Goal: Book appointment/travel/reservation

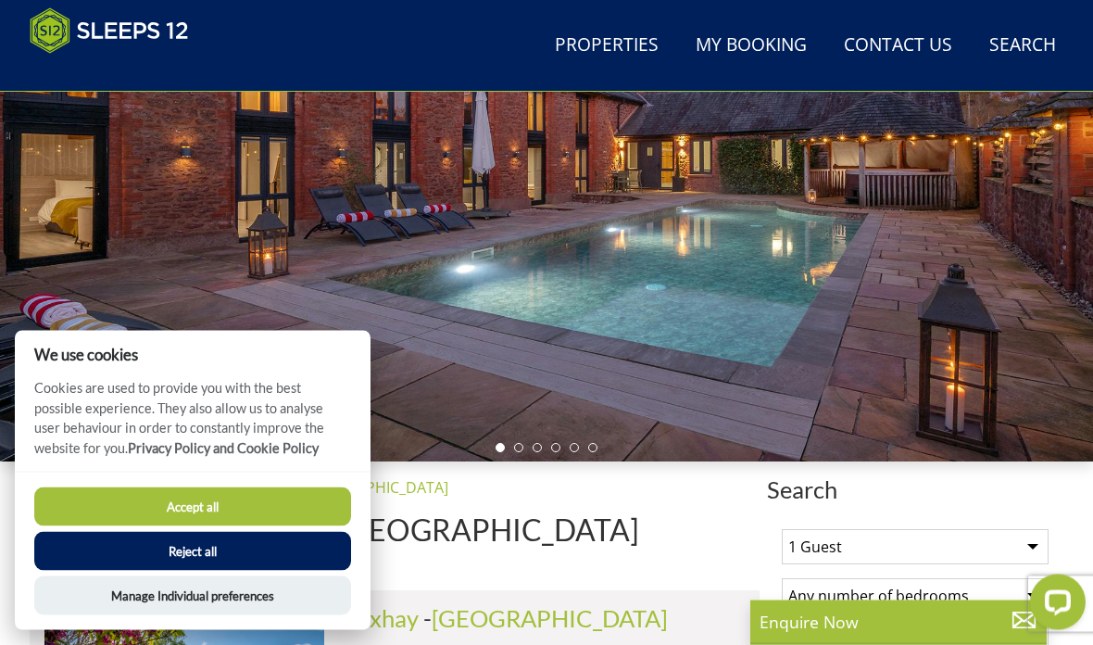
scroll to position [283, 0]
click at [260, 526] on button "Accept all" at bounding box center [192, 506] width 317 height 39
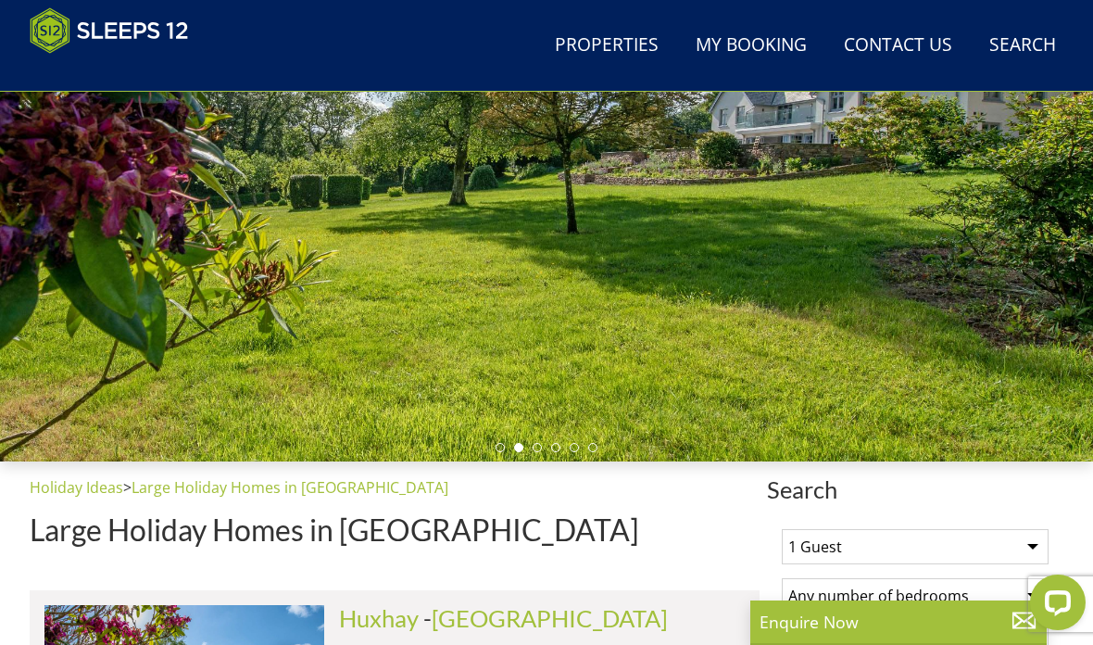
click at [928, 529] on select "1 Guest 2 Guests 3 Guests 4 Guests 5 Guests 6 Guests 7 Guests 8 Guests 9 Guests…" at bounding box center [915, 546] width 267 height 35
select select "8"
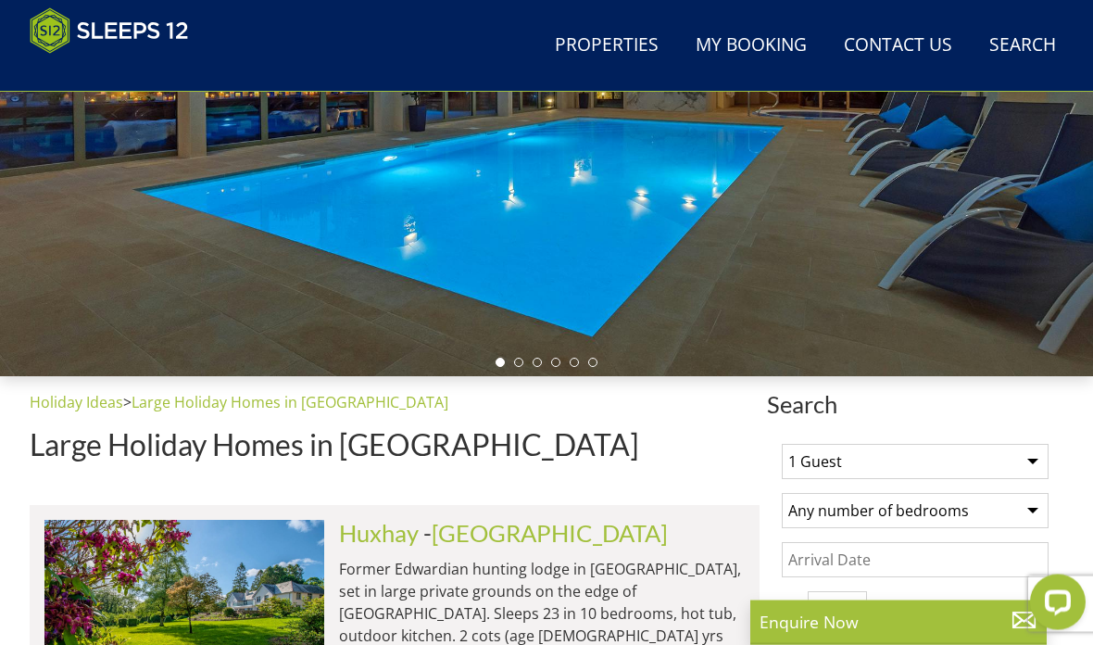
scroll to position [369, 0]
click at [841, 470] on select "1 Guest 2 Guests 3 Guests 4 Guests 5 Guests 6 Guests 7 Guests 8 Guests 9 Guests…" at bounding box center [915, 461] width 267 height 35
select select "8"
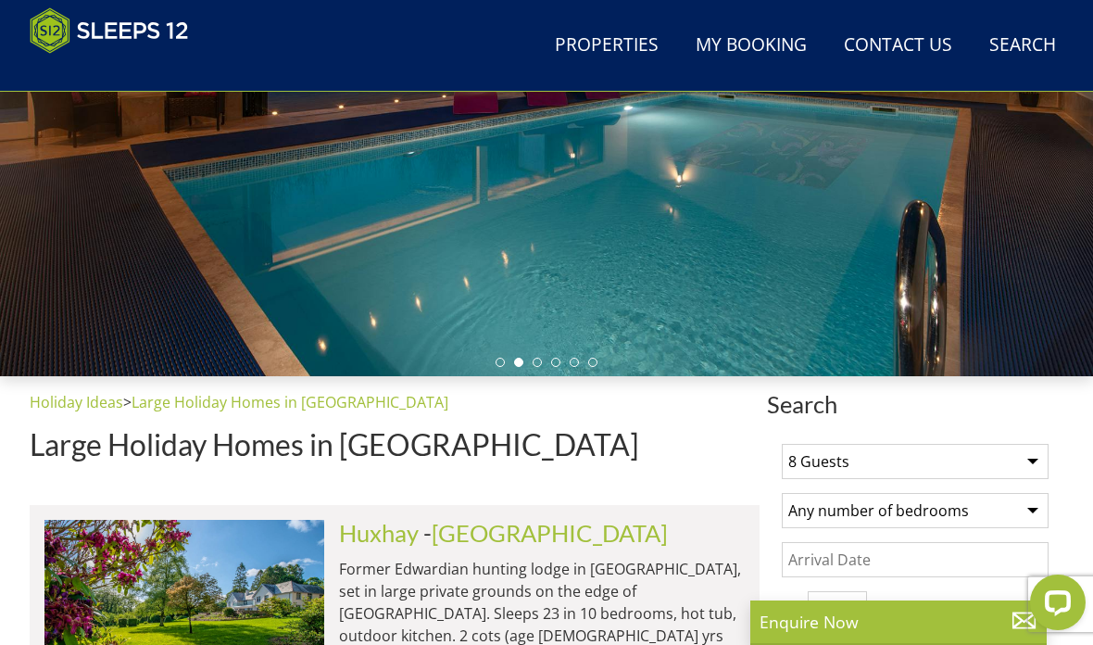
click at [904, 564] on input "Date" at bounding box center [915, 559] width 267 height 35
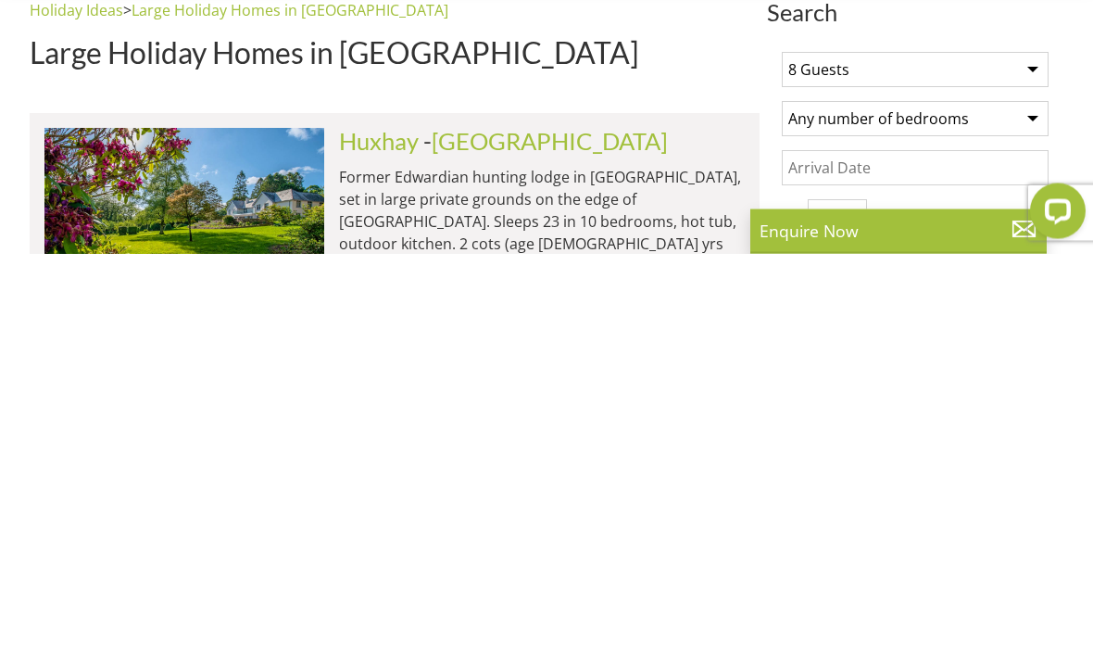
click at [938, 542] on input "Date" at bounding box center [915, 559] width 267 height 35
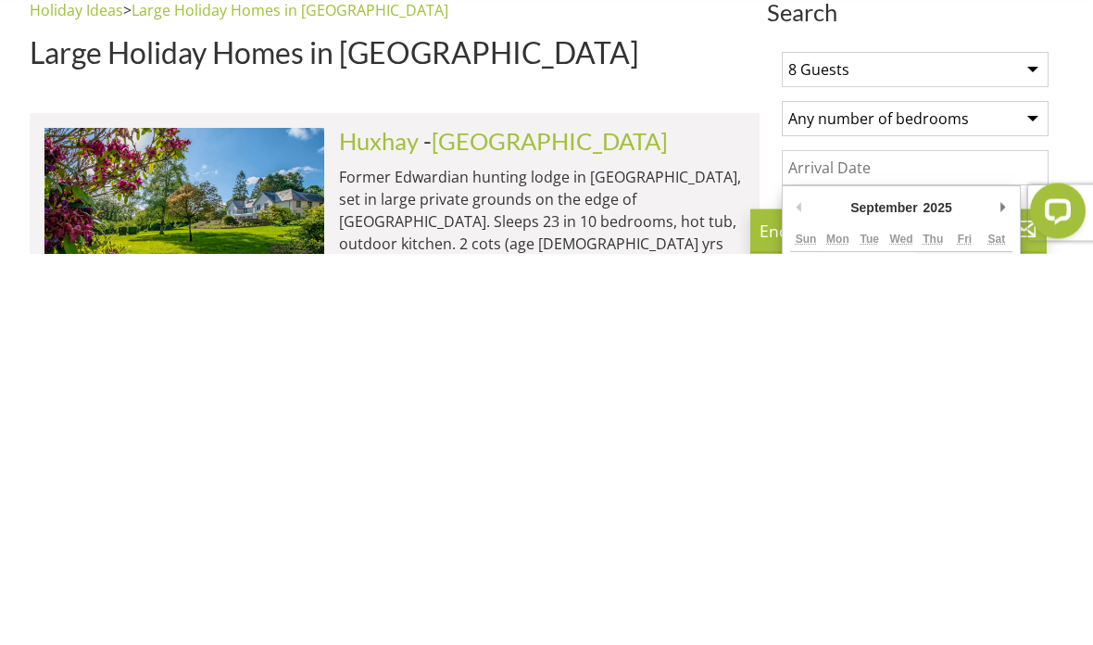
scroll to position [760, 0]
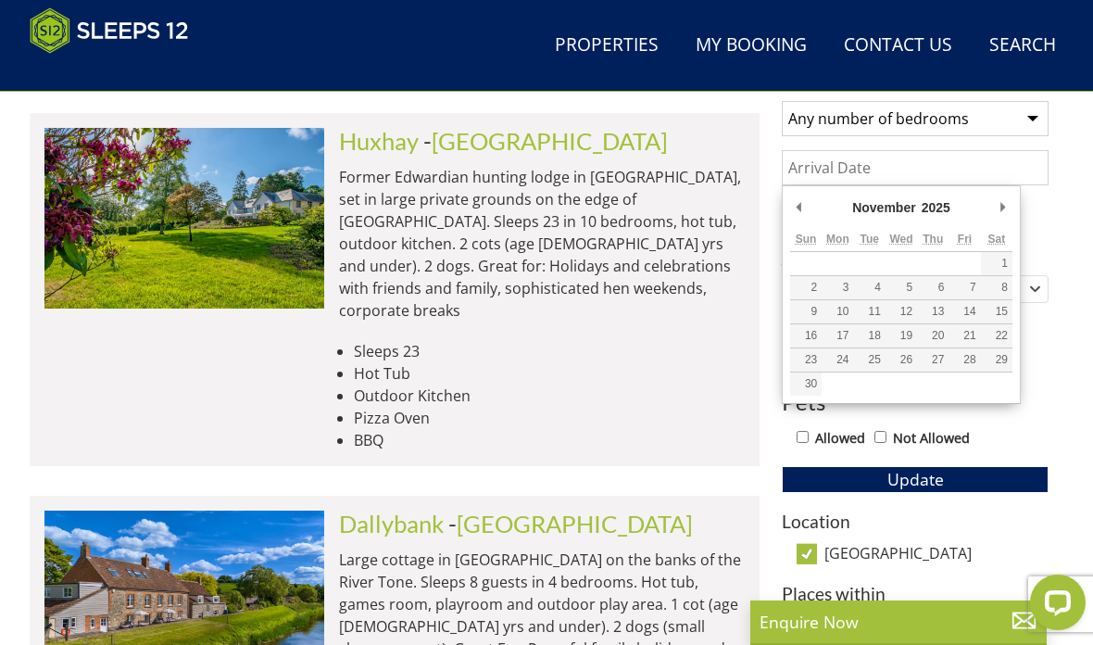
type input "08/11/2025"
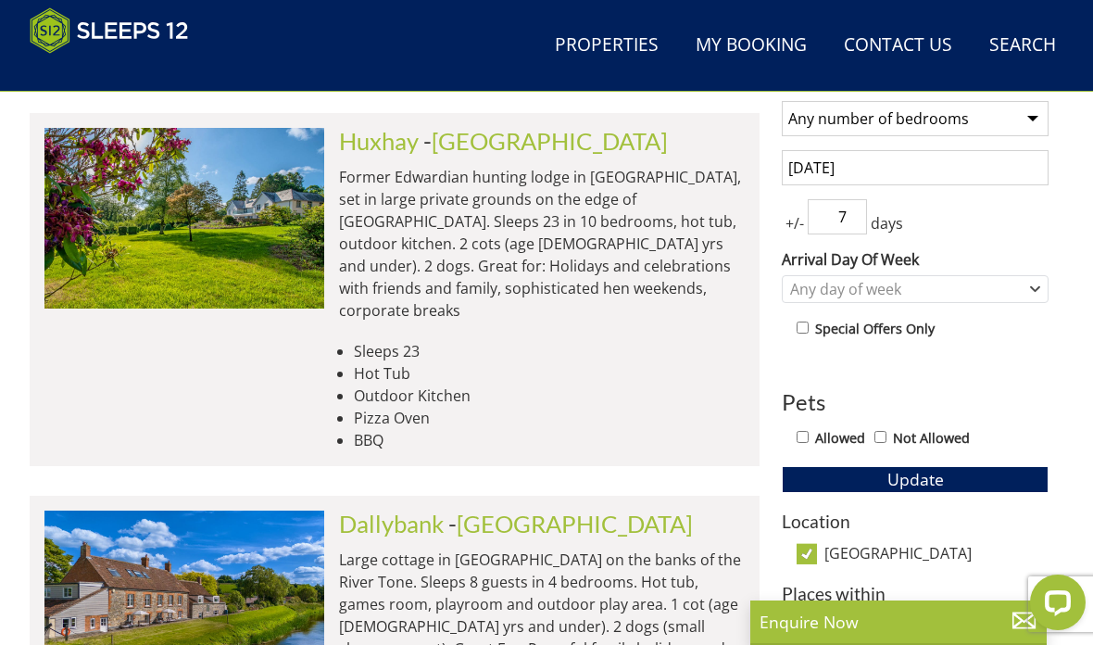
click at [861, 215] on input "7" at bounding box center [837, 216] width 59 height 35
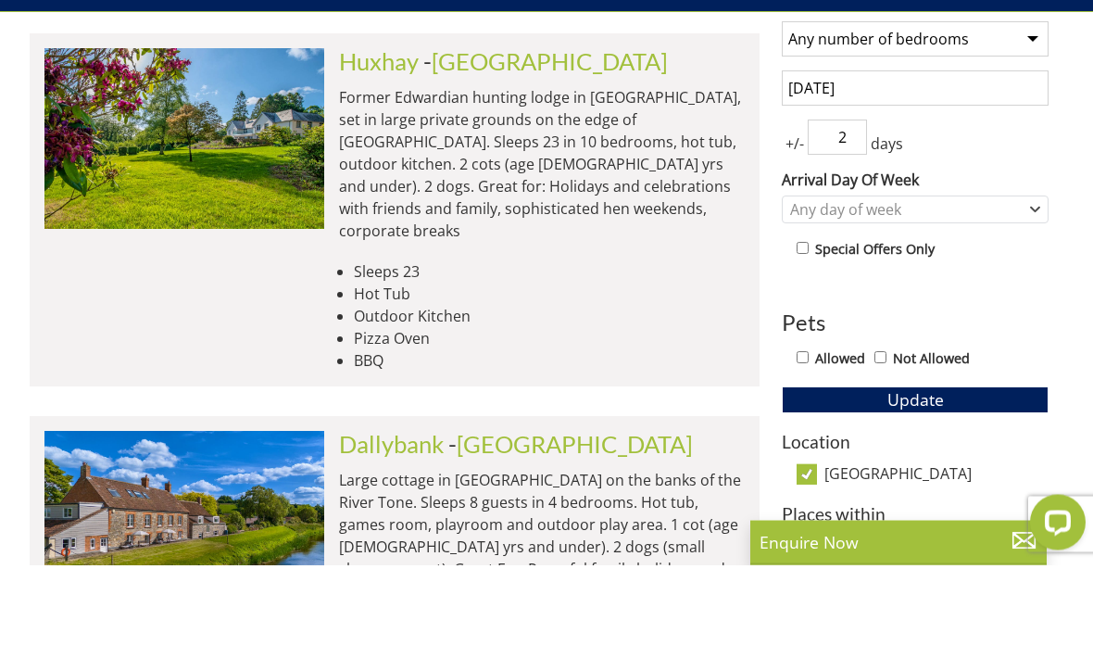
scroll to position [840, 0]
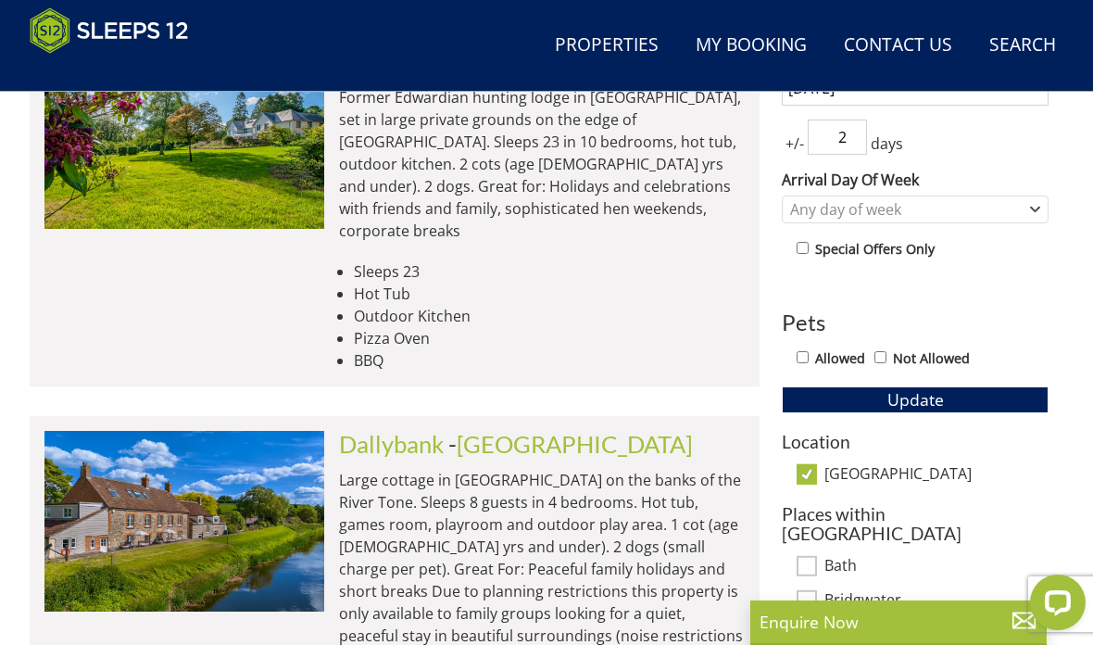
type input "2"
click at [942, 396] on span "Update" at bounding box center [915, 399] width 56 height 22
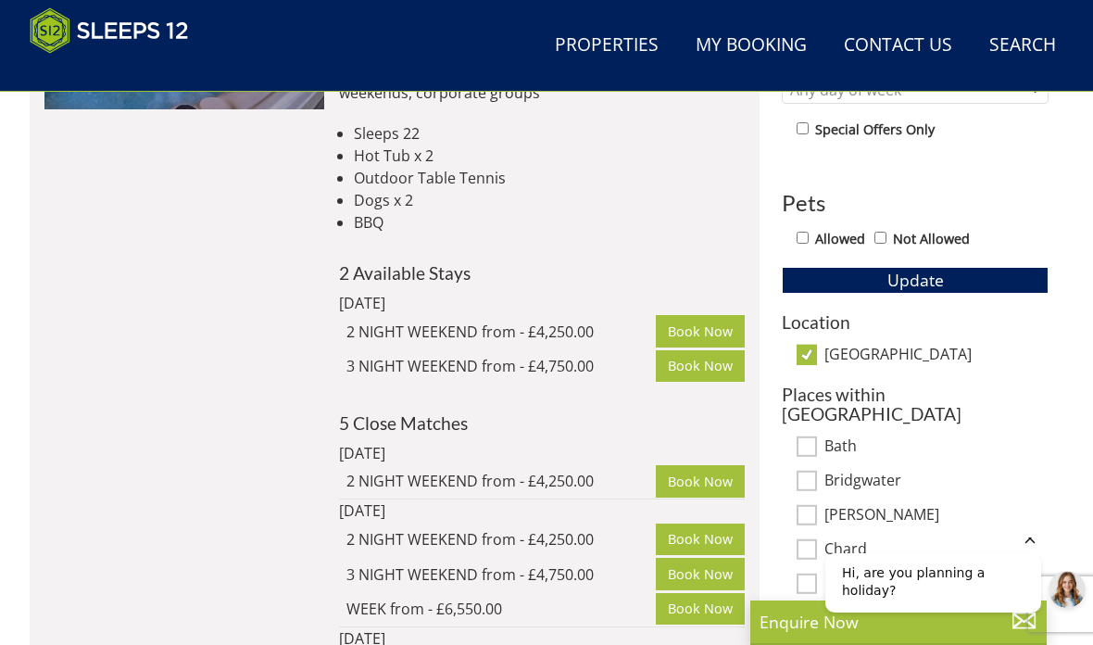
scroll to position [958, 0]
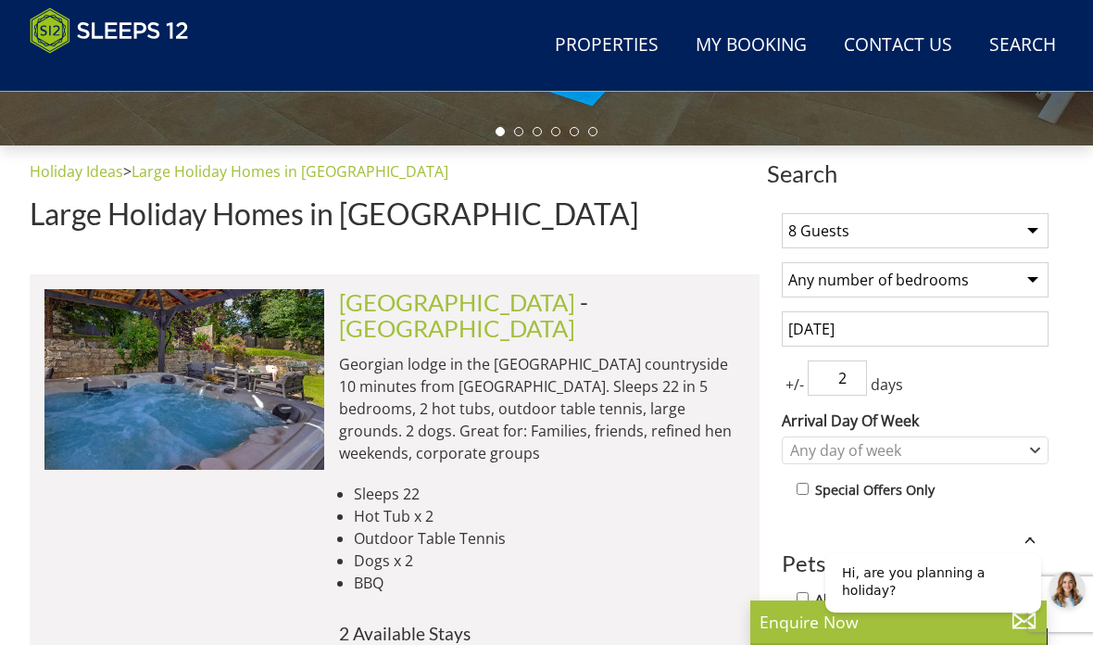
click at [978, 326] on input "08/11/2025" at bounding box center [915, 328] width 267 height 35
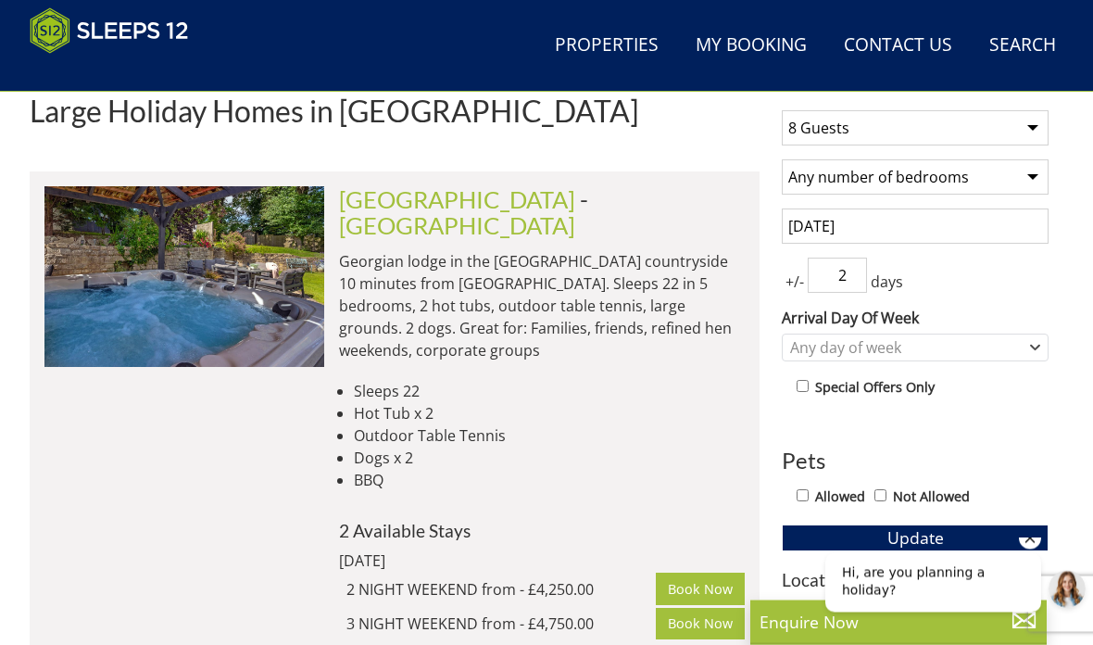
scroll to position [702, 0]
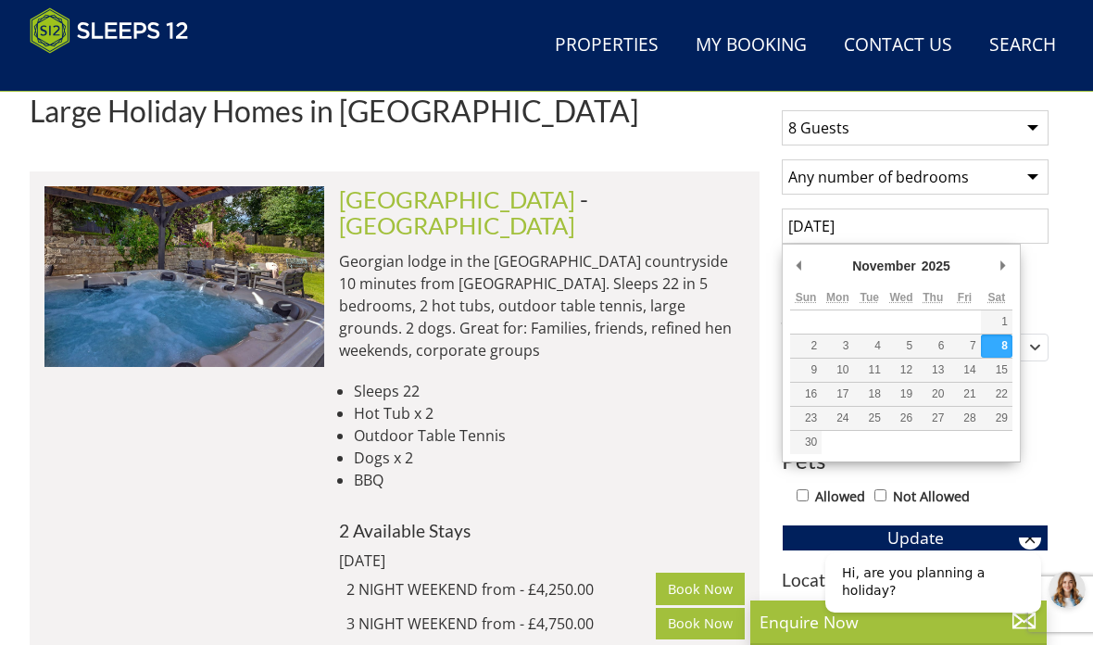
type input "[DATE]"
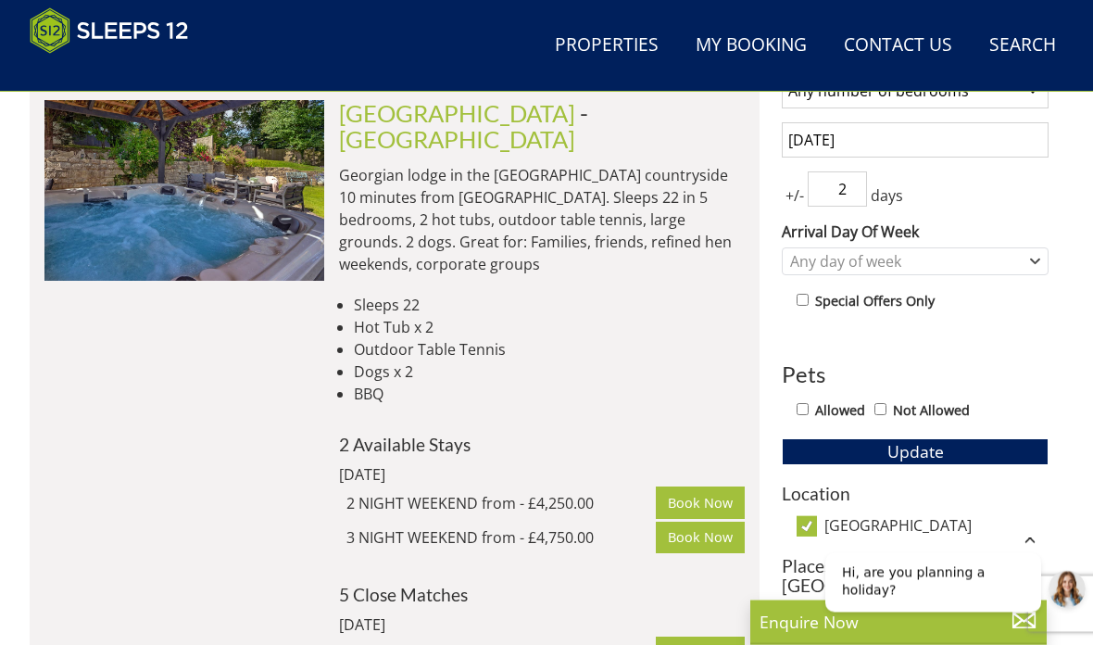
scroll to position [788, 0]
click at [959, 444] on button "Update" at bounding box center [915, 451] width 267 height 26
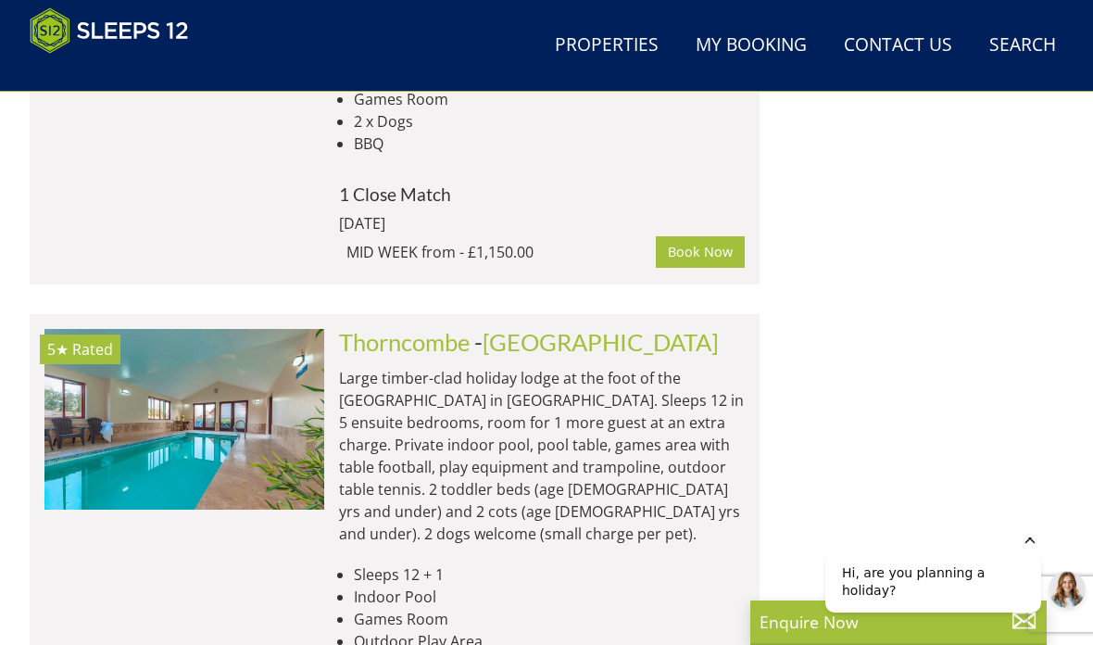
scroll to position [3192, 0]
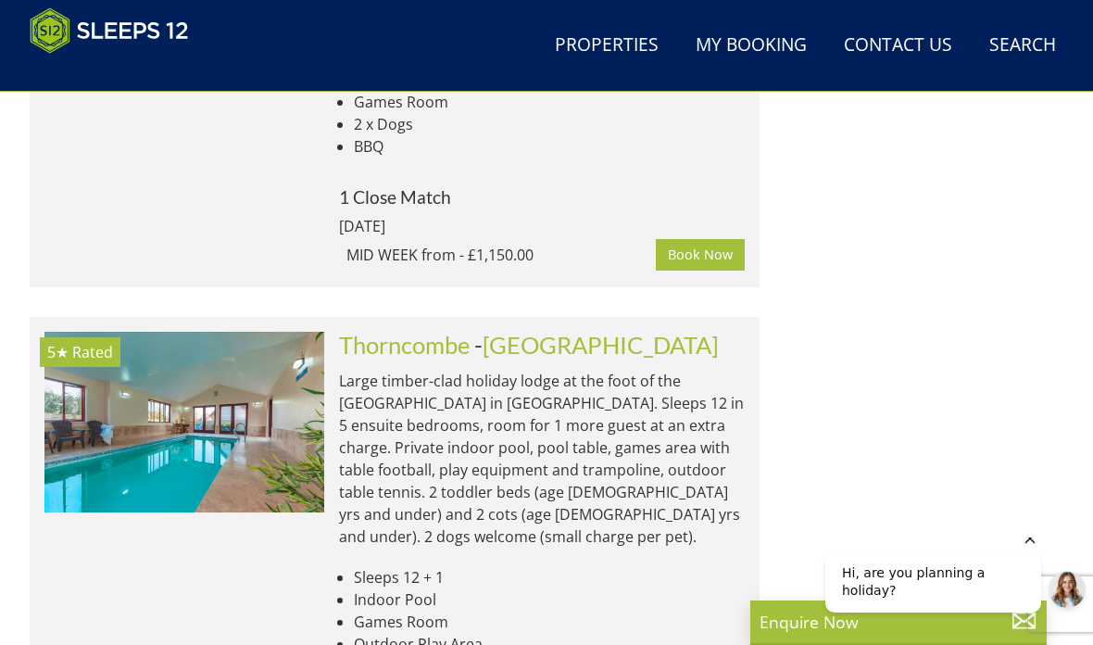
click at [574, 63] on link "Properties" at bounding box center [606, 46] width 119 height 42
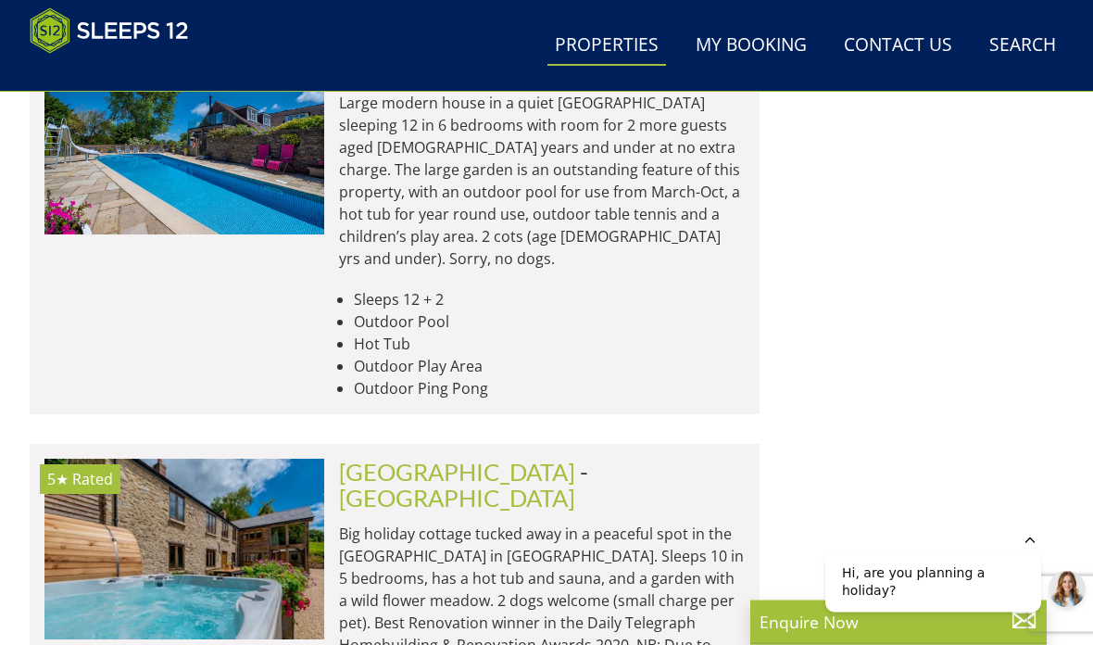
scroll to position [3883, 0]
click at [365, 457] on link "[GEOGRAPHIC_DATA]" at bounding box center [457, 471] width 236 height 28
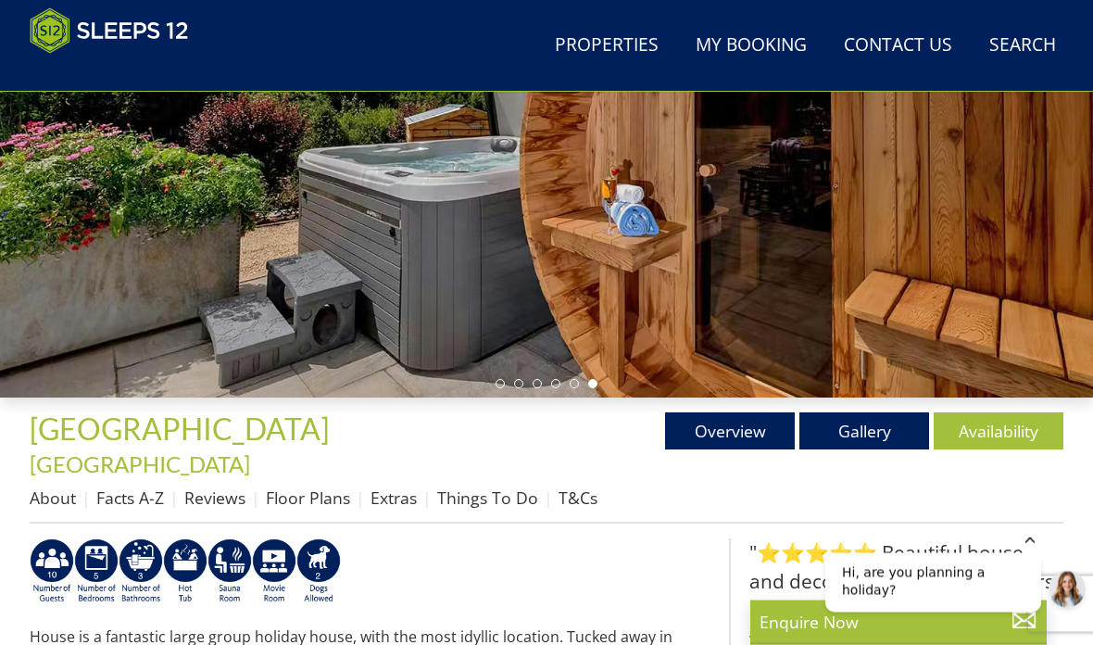
scroll to position [347, 0]
click at [1008, 421] on link "Availability" at bounding box center [998, 430] width 130 height 37
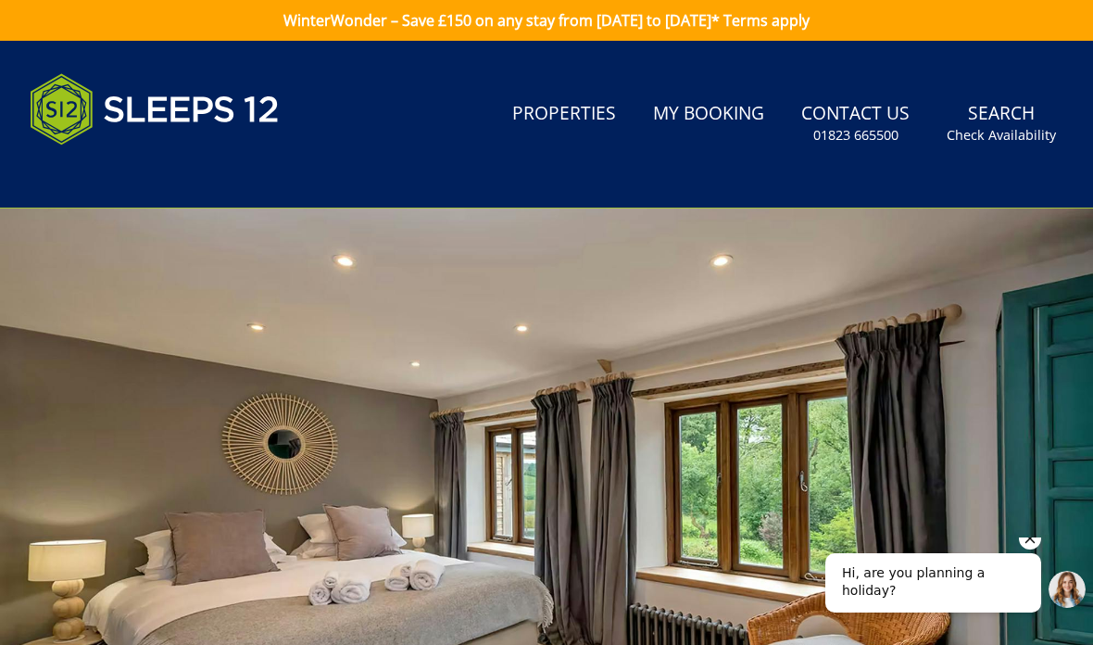
scroll to position [347, 0]
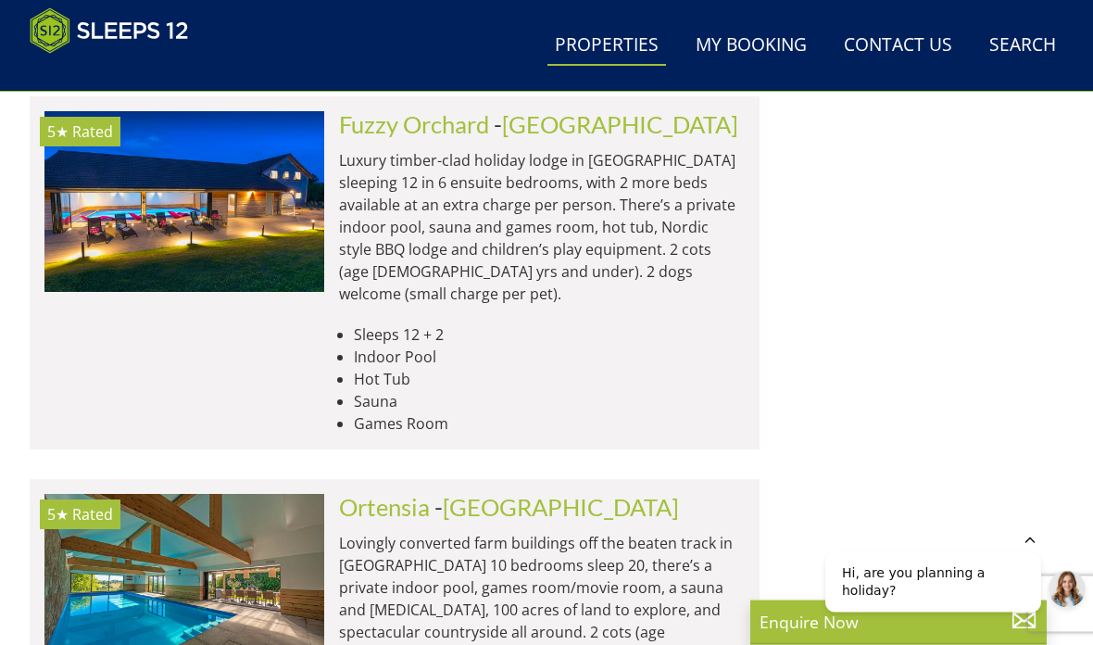
scroll to position [7899, 0]
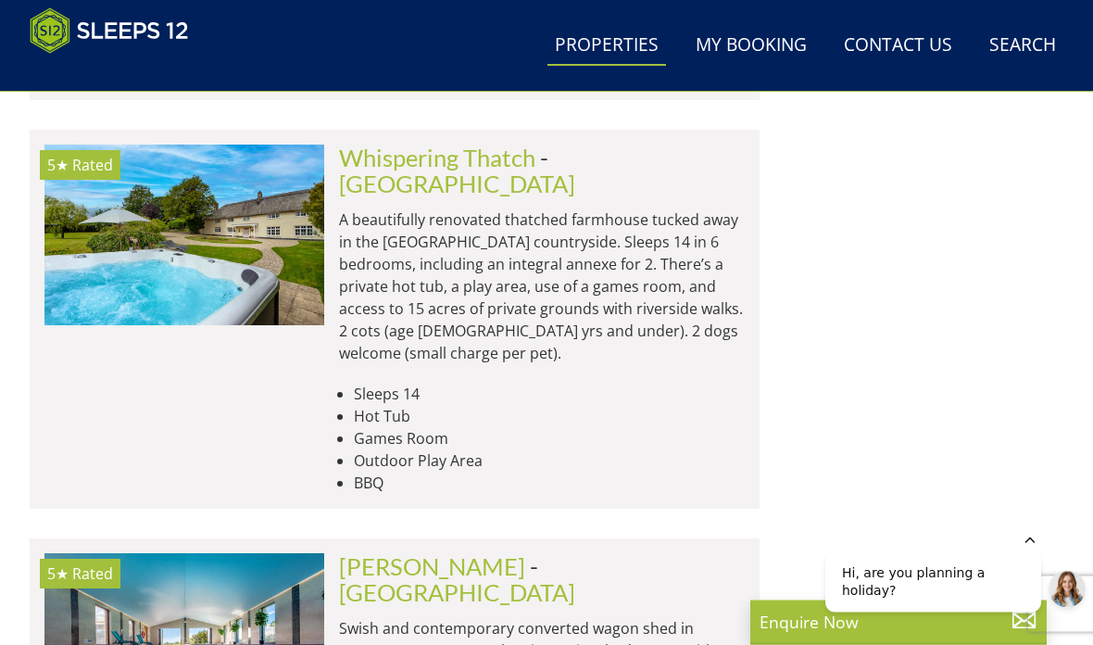
scroll to position [9573, 0]
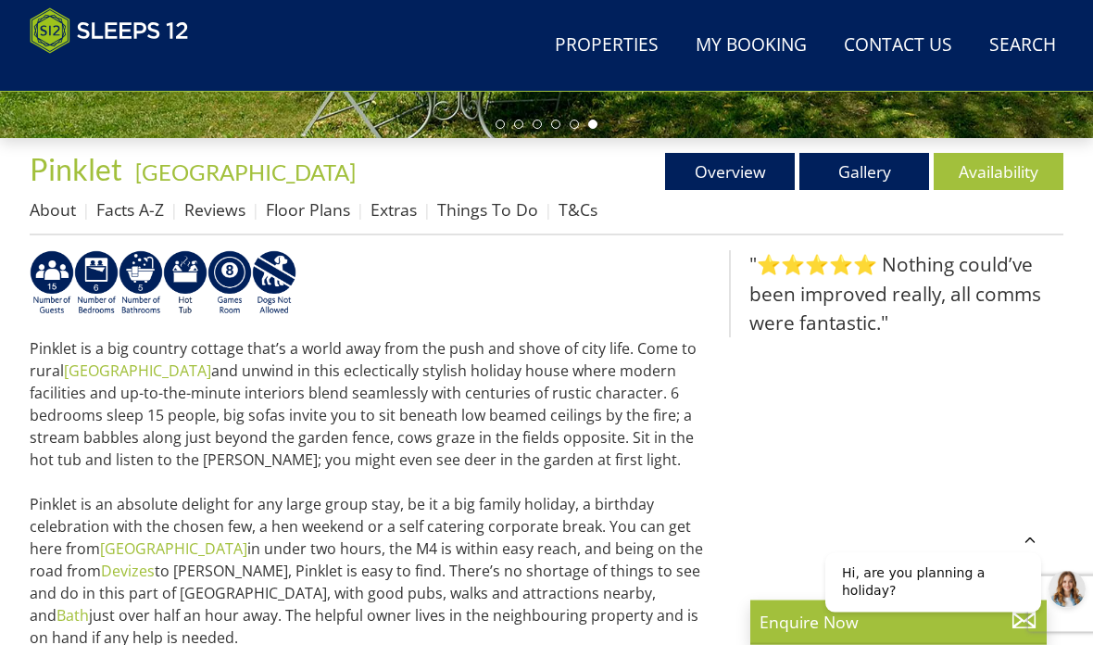
scroll to position [607, 0]
click at [1021, 169] on link "Availability" at bounding box center [998, 171] width 130 height 37
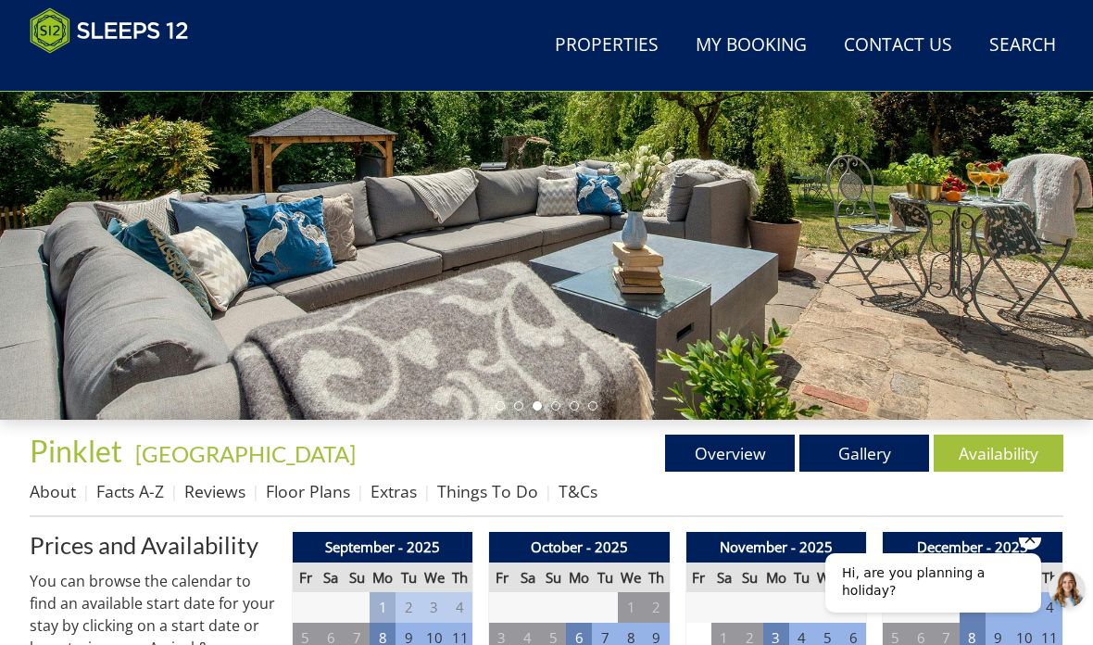
scroll to position [333, 0]
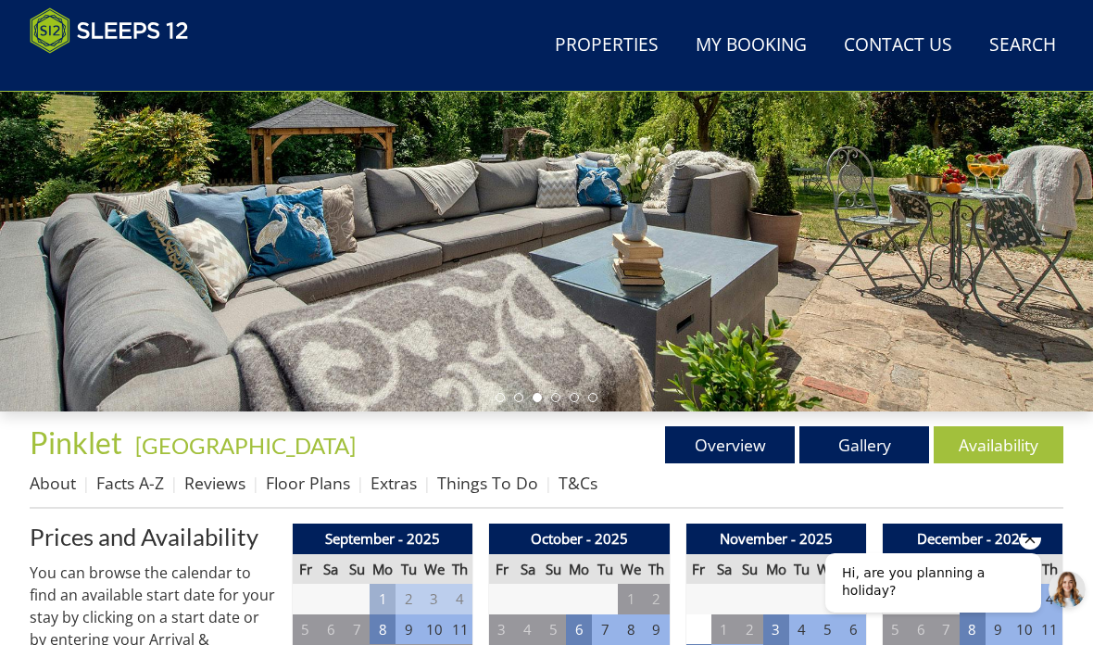
click at [883, 436] on link "Gallery" at bounding box center [864, 444] width 130 height 37
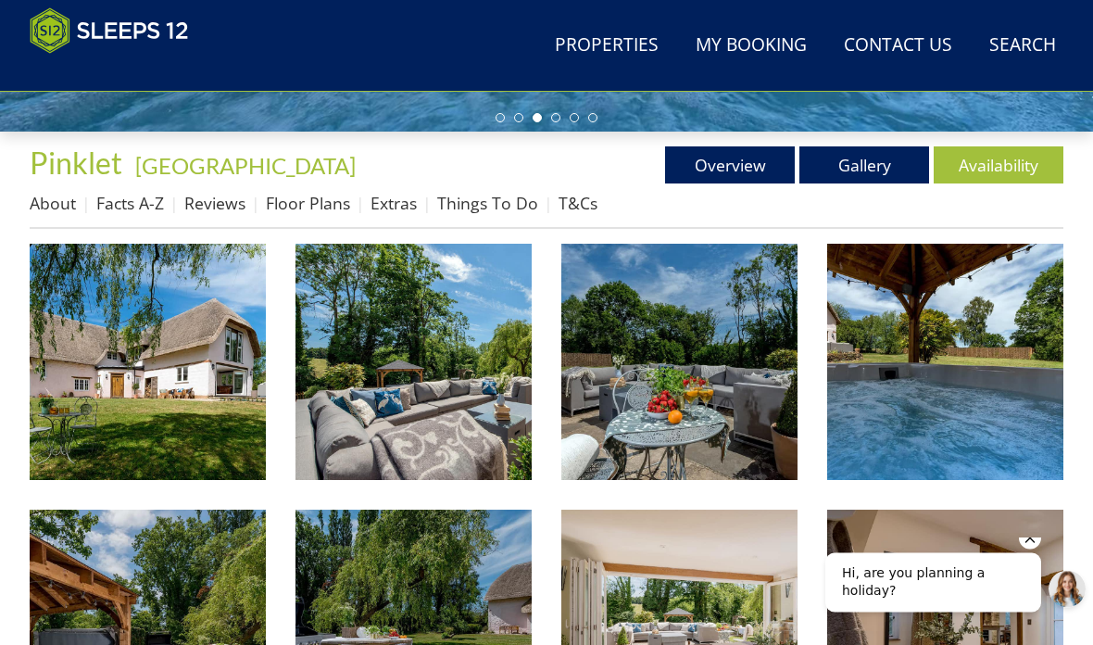
scroll to position [613, 0]
click at [118, 389] on img at bounding box center [148, 362] width 236 height 236
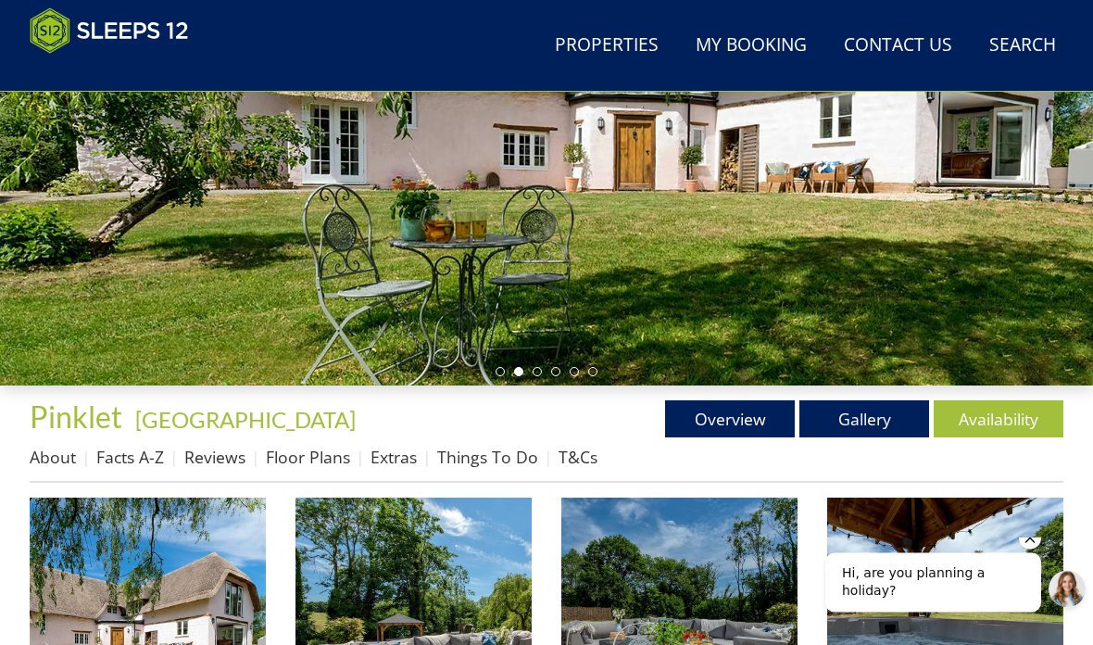
scroll to position [359, 0]
click at [992, 416] on link "Availability" at bounding box center [998, 418] width 130 height 37
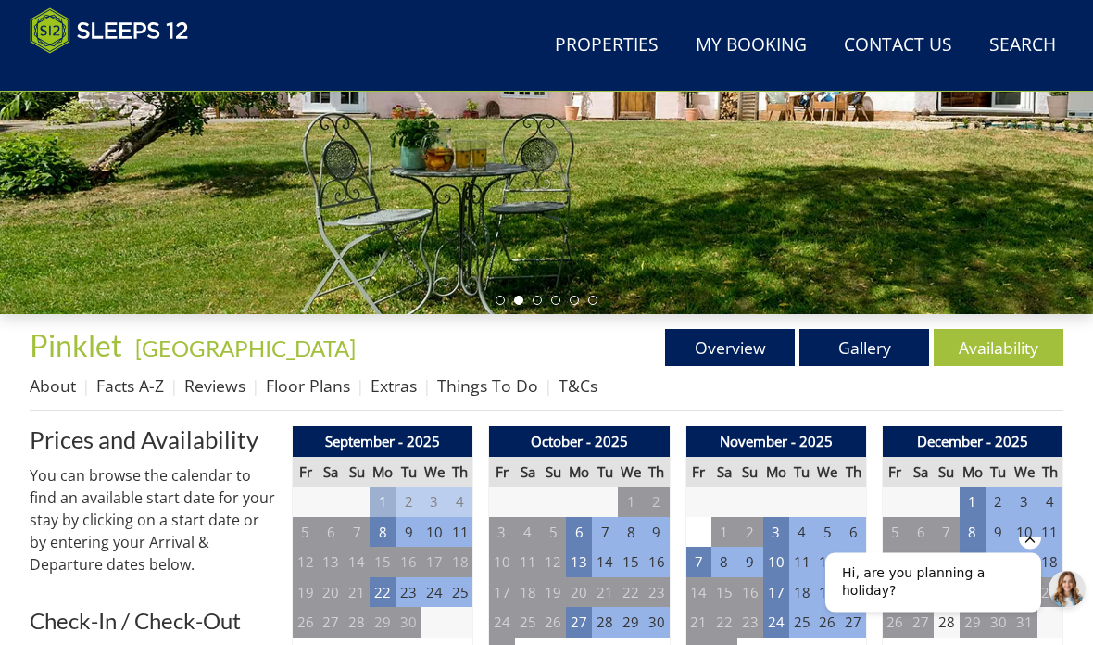
scroll to position [517, 0]
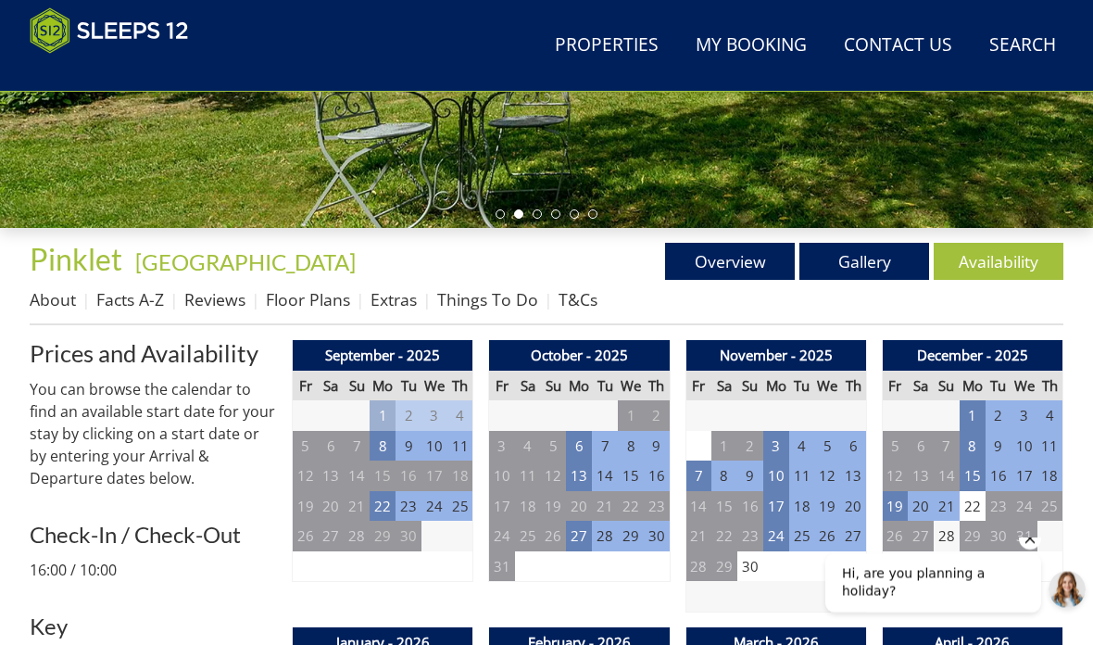
click at [761, 271] on link "Overview" at bounding box center [730, 261] width 130 height 37
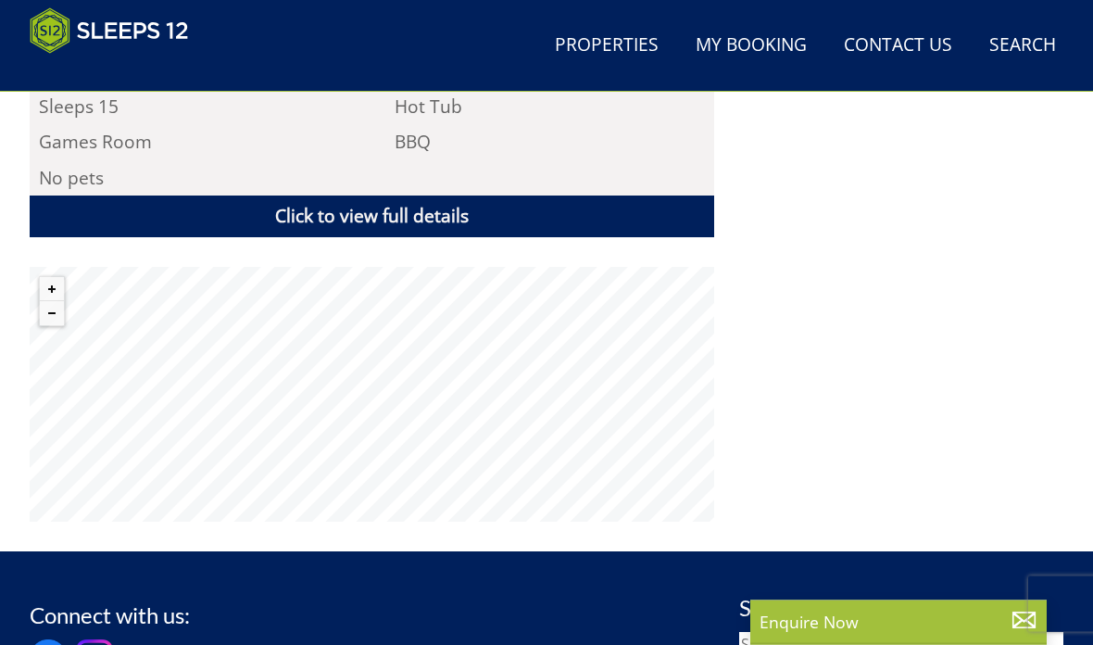
scroll to position [1324, 0]
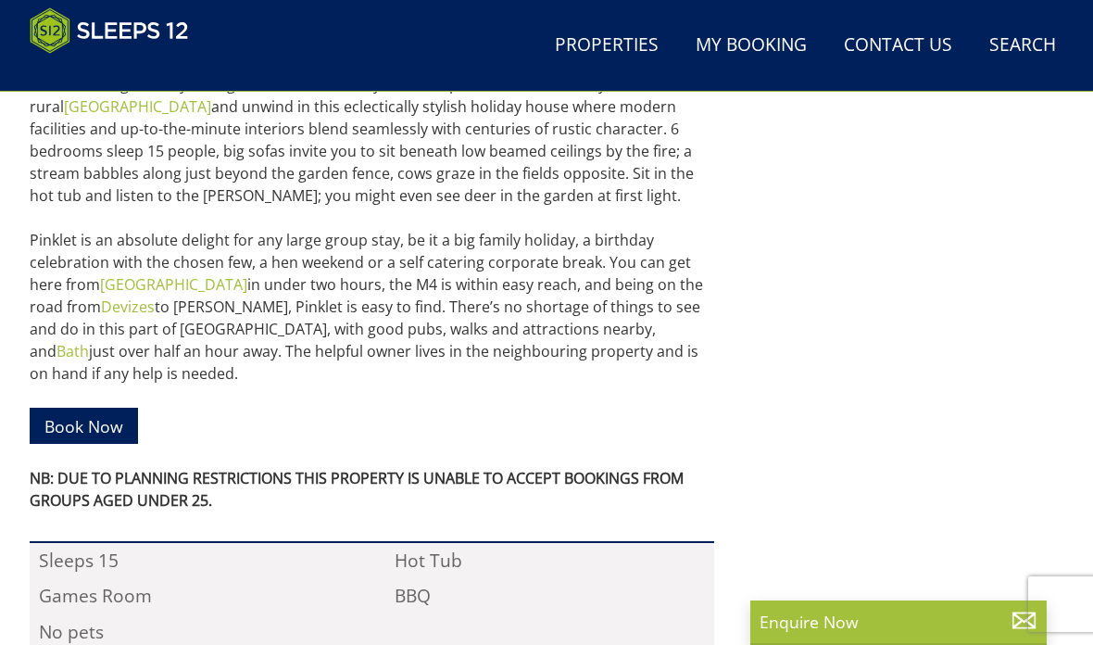
scroll to position [870, 0]
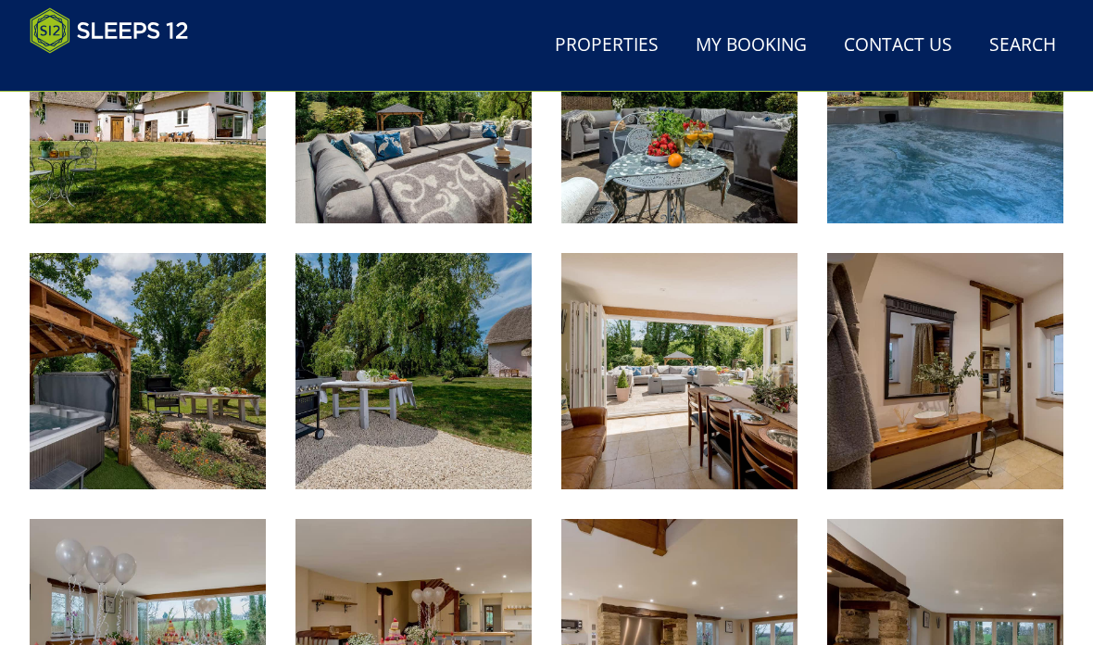
scroll to position [359, 0]
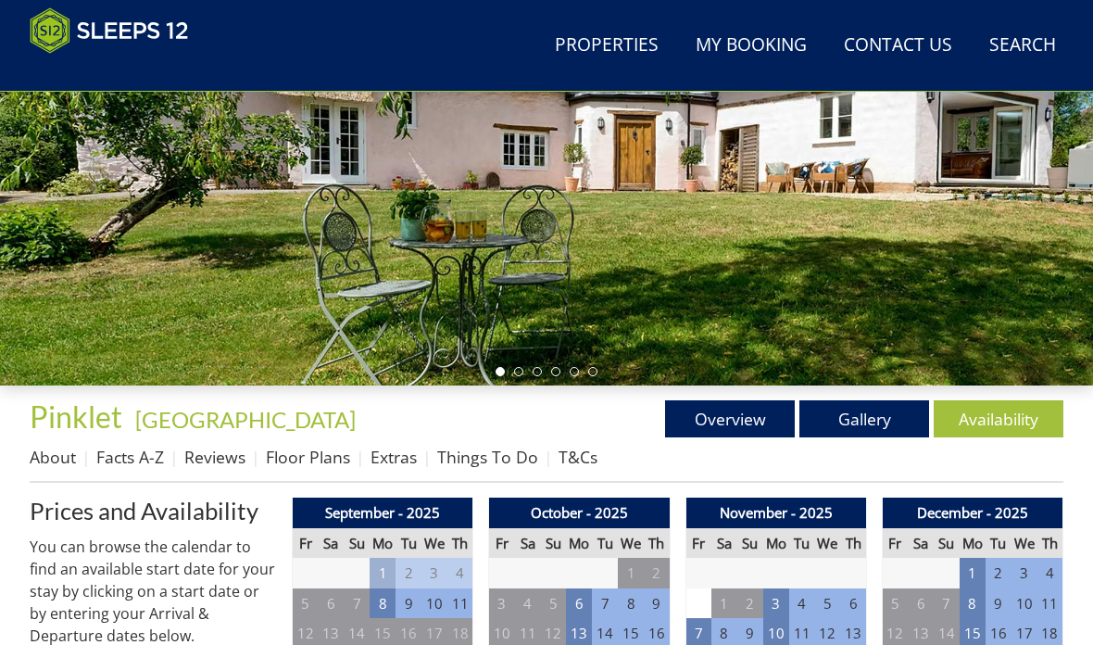
scroll to position [333, 0]
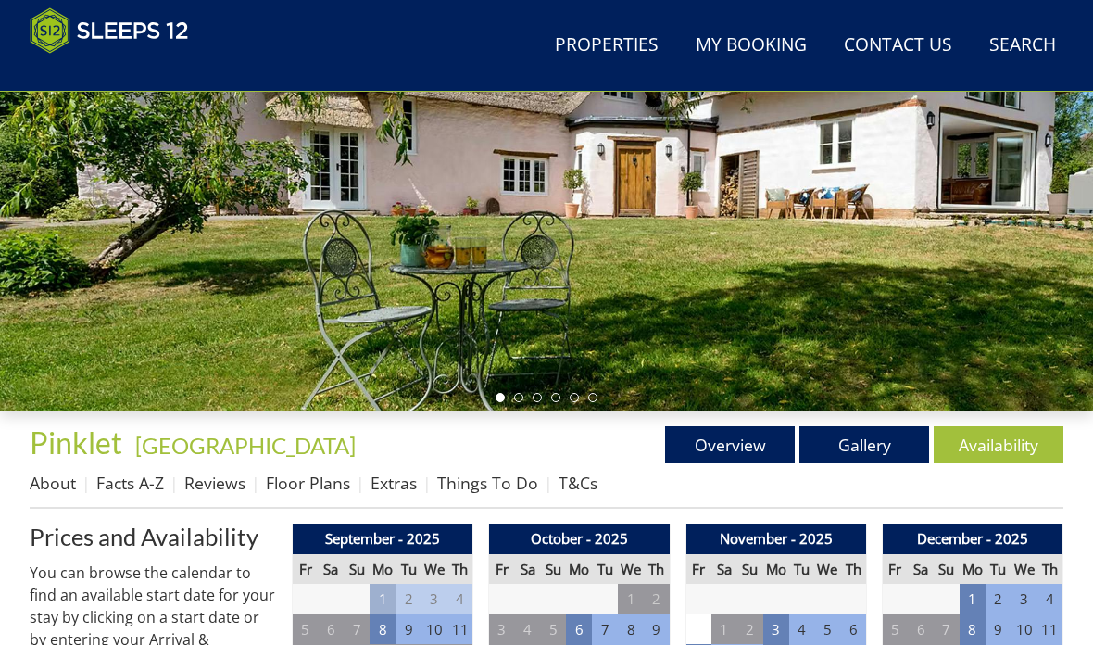
scroll to position [607, 0]
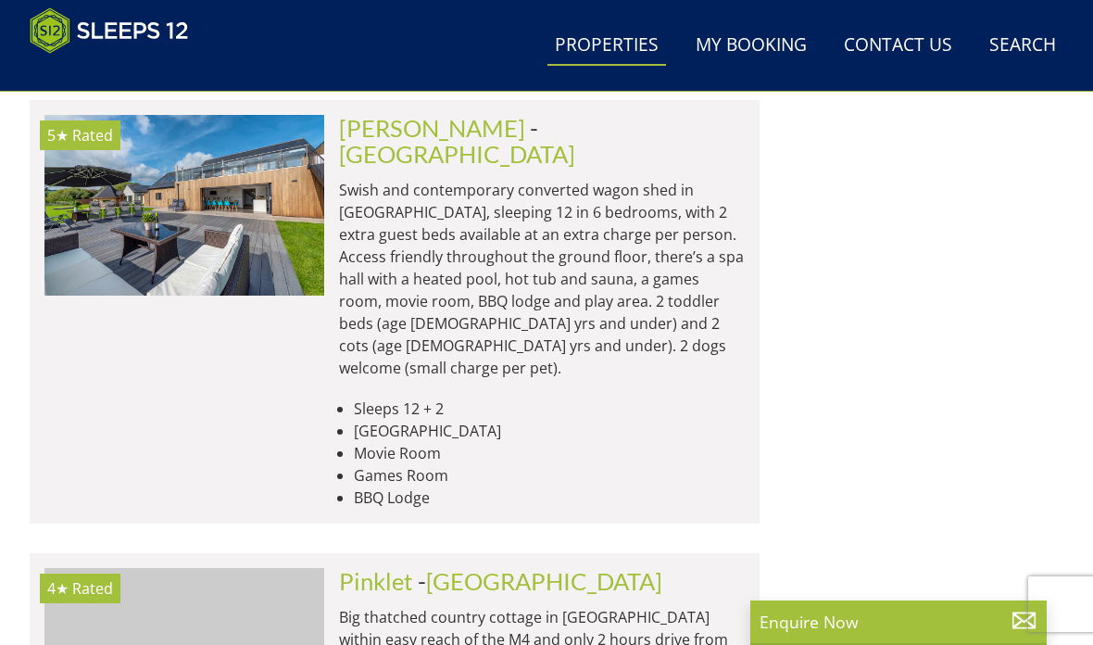
scroll to position [10010, 0]
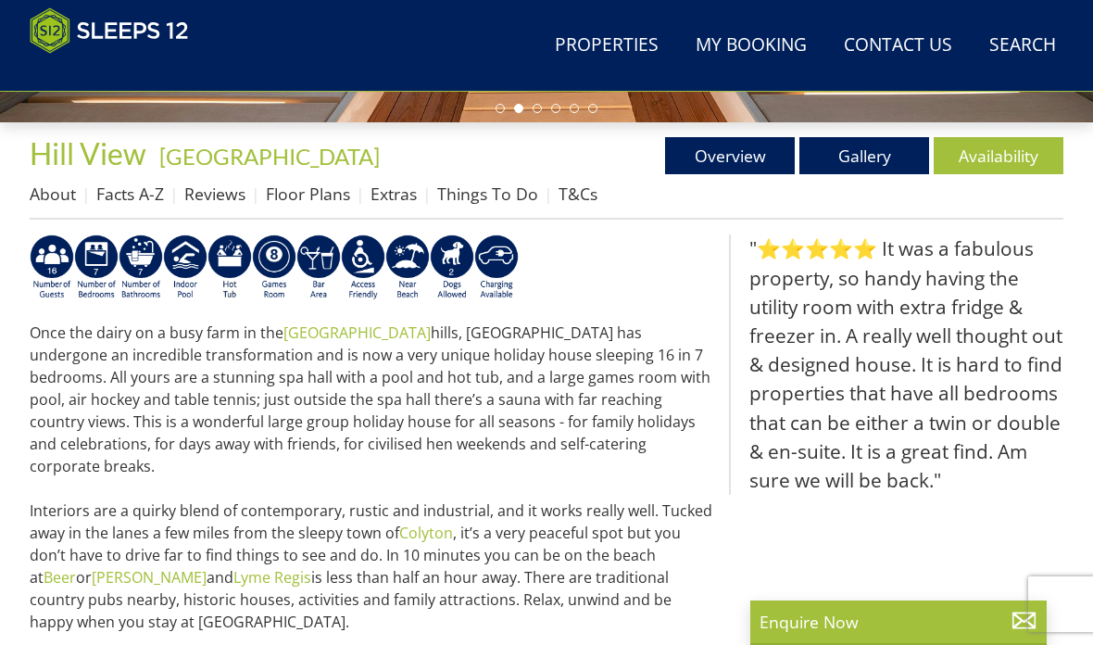
scroll to position [624, 0]
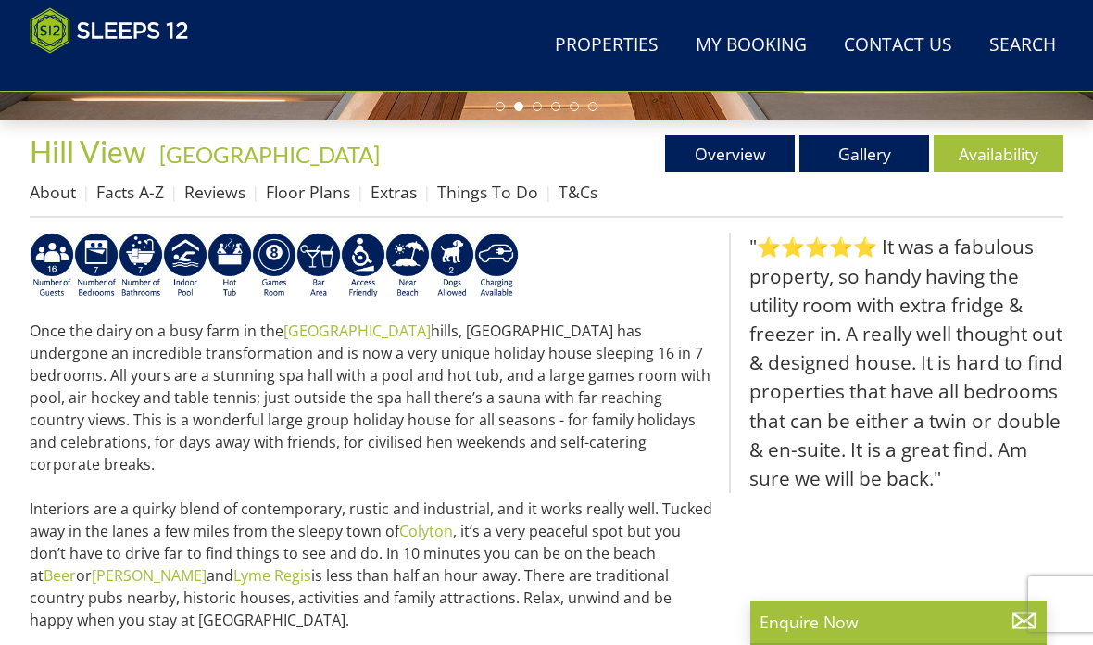
click at [1012, 138] on link "Availability" at bounding box center [998, 153] width 130 height 37
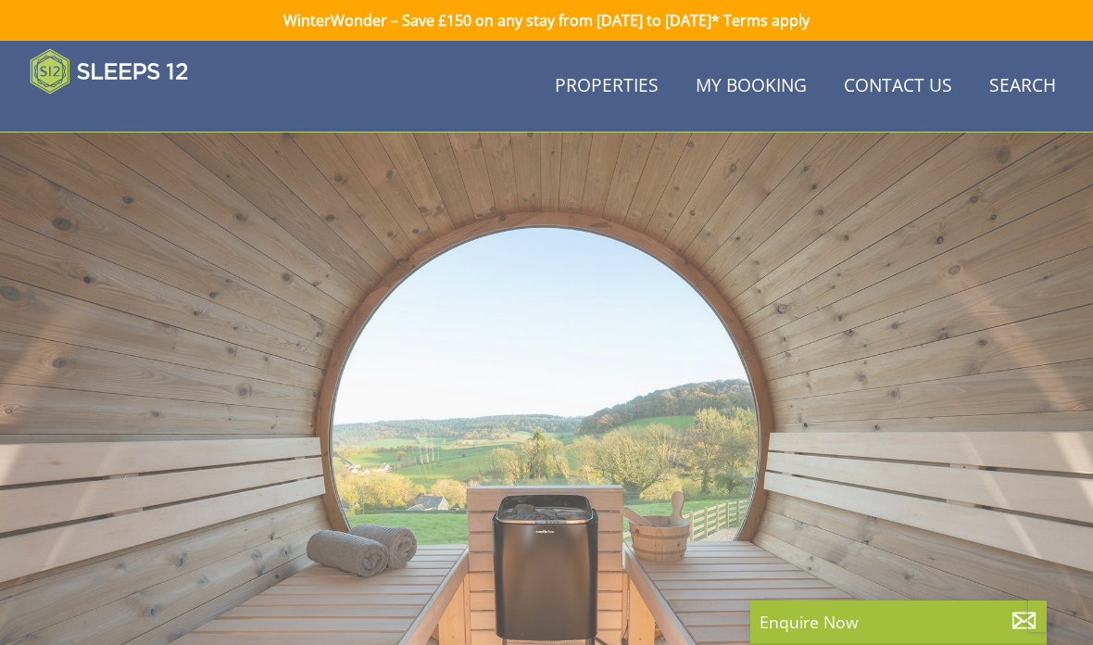
scroll to position [624, 0]
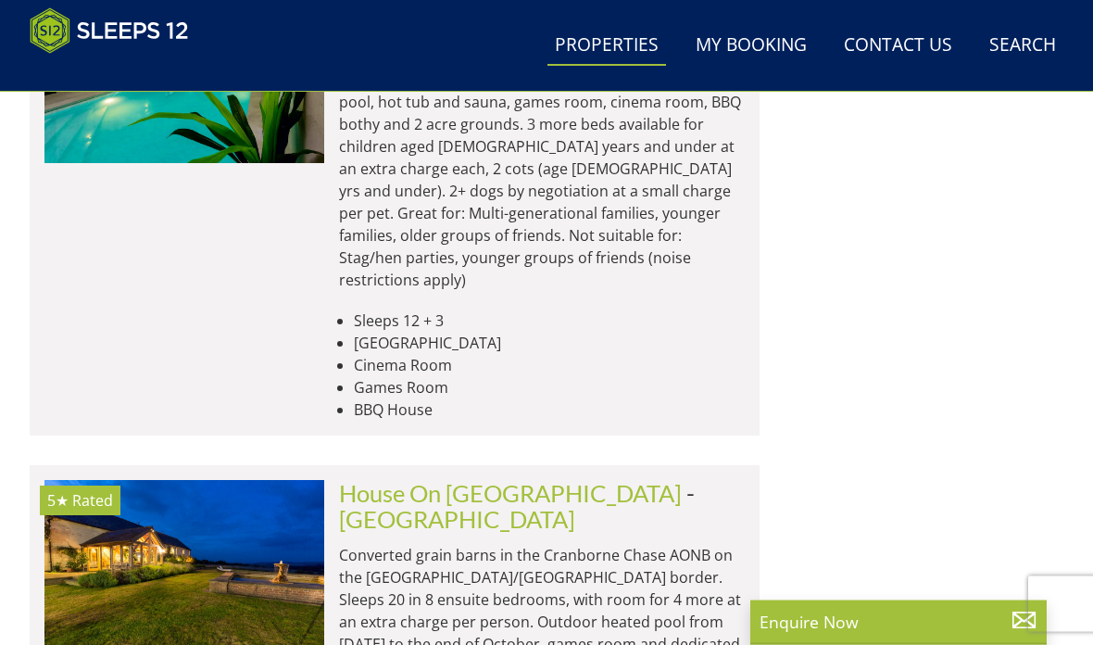
scroll to position [15422, 0]
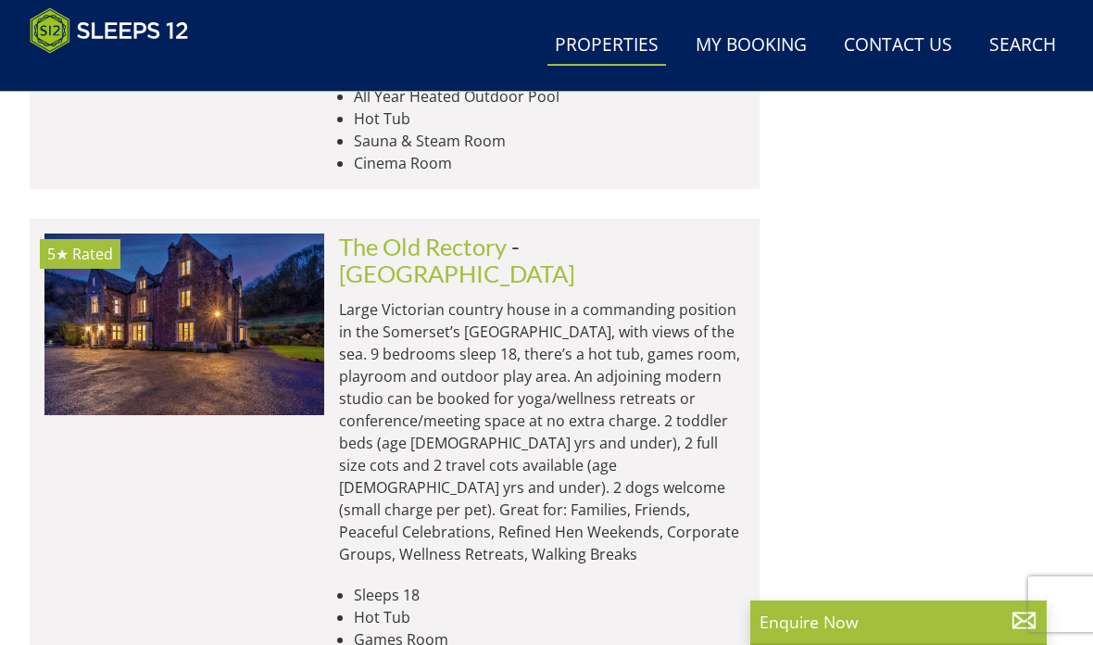
scroll to position [26816, 0]
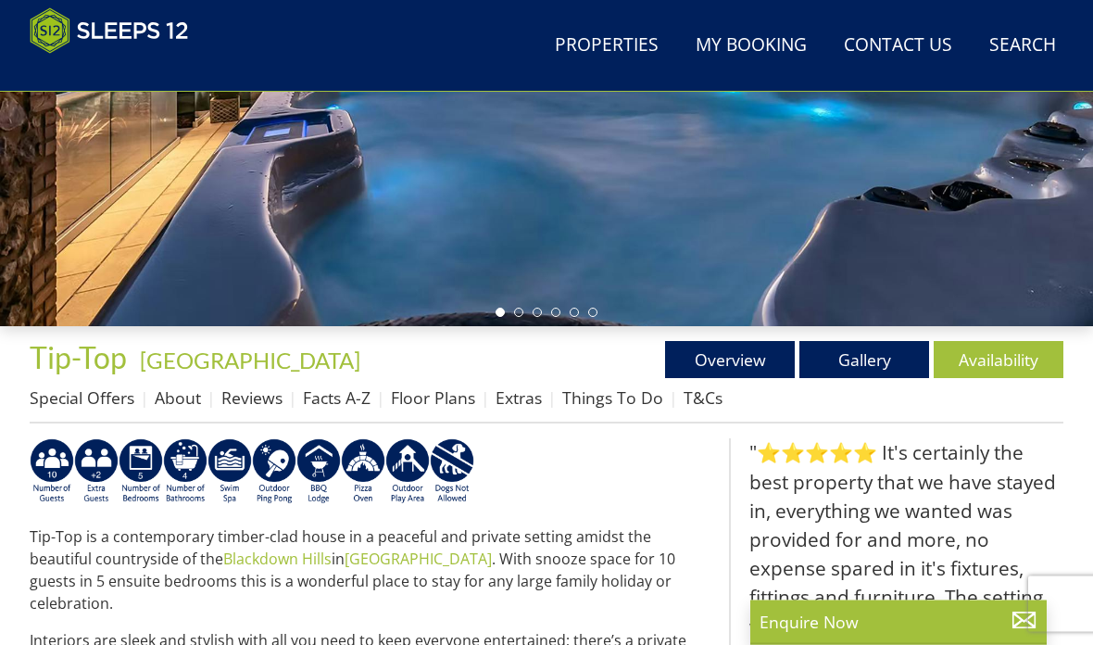
scroll to position [419, 0]
click at [1033, 360] on link "Availability" at bounding box center [998, 359] width 130 height 37
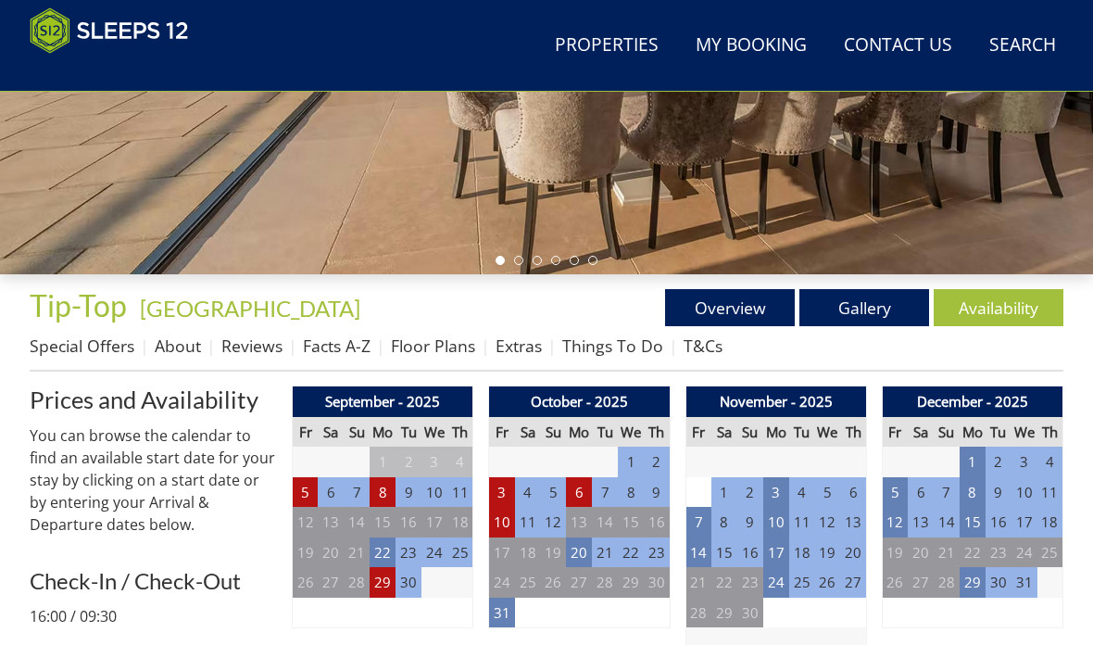
scroll to position [471, 0]
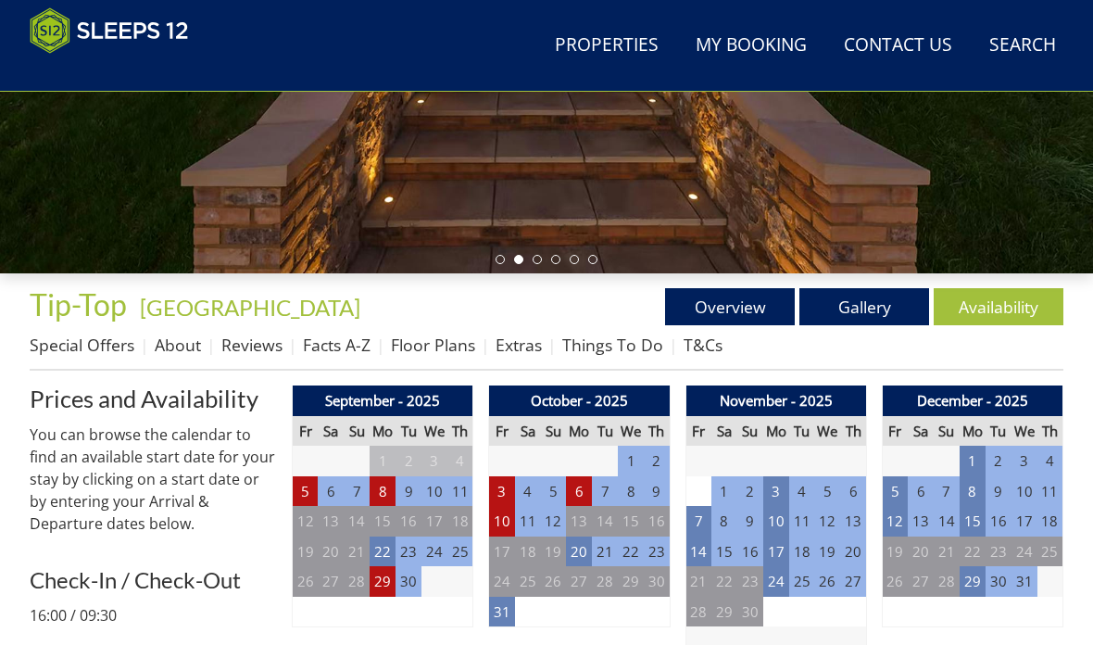
click at [711, 518] on td "8" at bounding box center [724, 521] width 26 height 31
click at [707, 518] on td "7" at bounding box center [698, 521] width 26 height 31
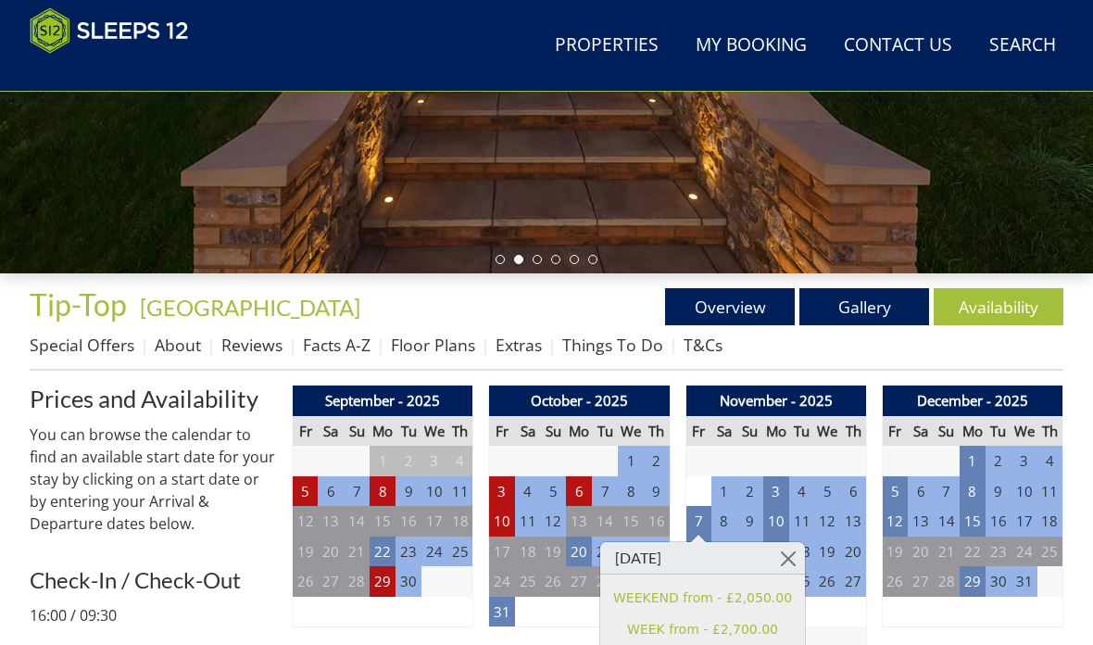
click at [927, 623] on div "December - 2025 Fr Sa Su Mo Tu We Th 28 29 30 1 2 3 4 5 6 7 8 9 10 11 12 13" at bounding box center [973, 521] width 182 height 272
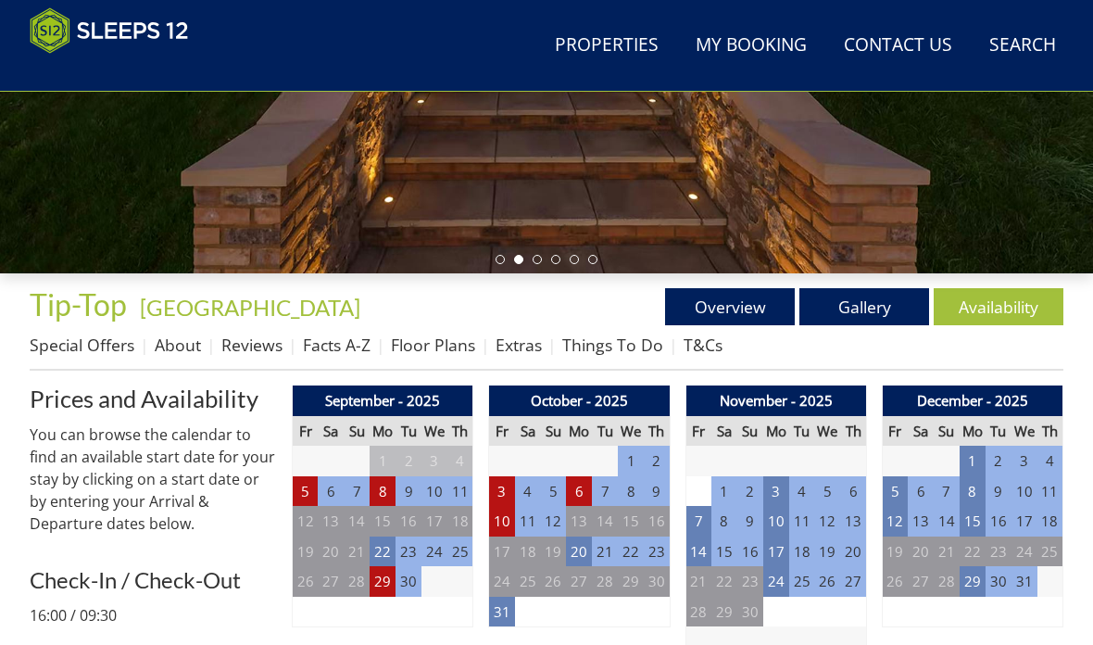
click at [708, 553] on td "14" at bounding box center [698, 551] width 26 height 31
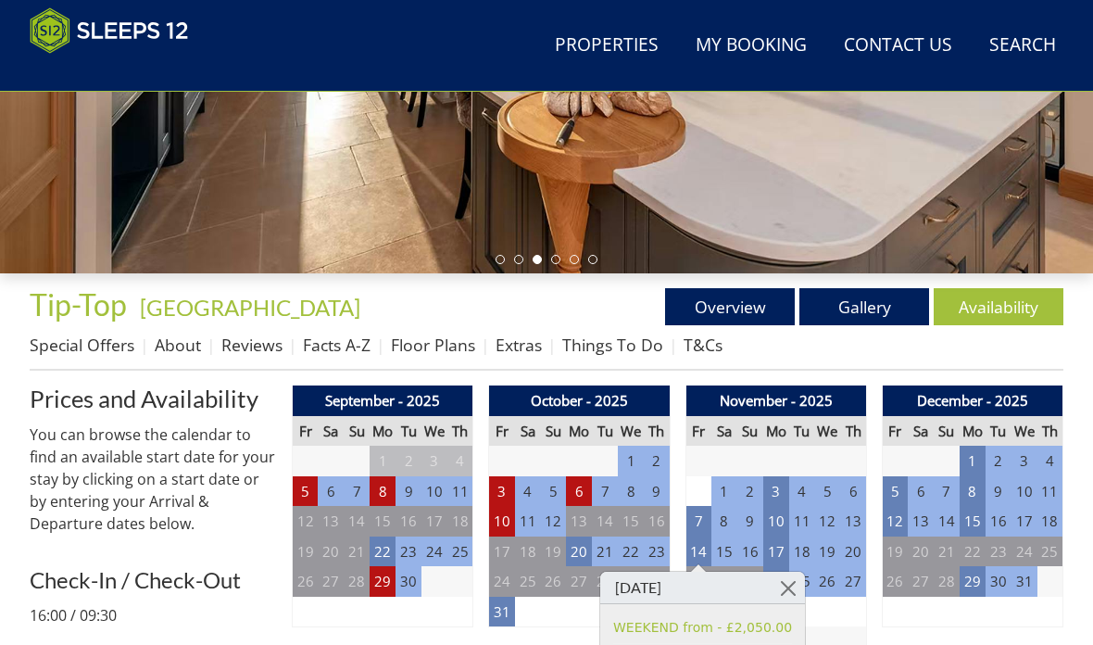
click at [954, 620] on td "4" at bounding box center [946, 611] width 26 height 31
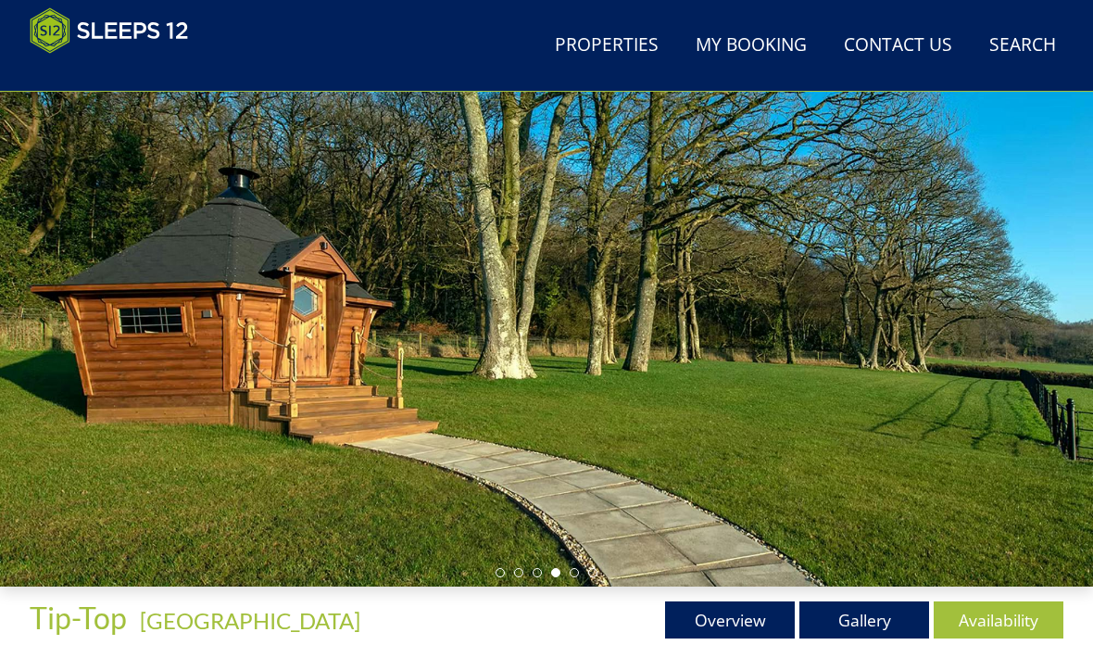
scroll to position [158, 0]
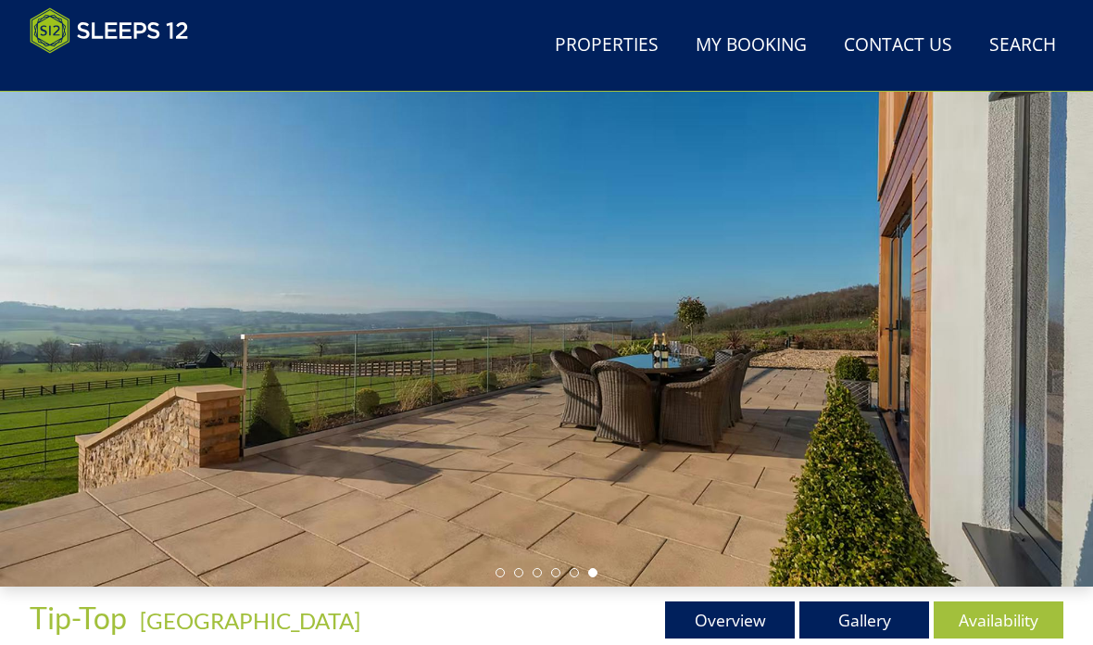
click at [881, 623] on link "Gallery" at bounding box center [864, 619] width 130 height 37
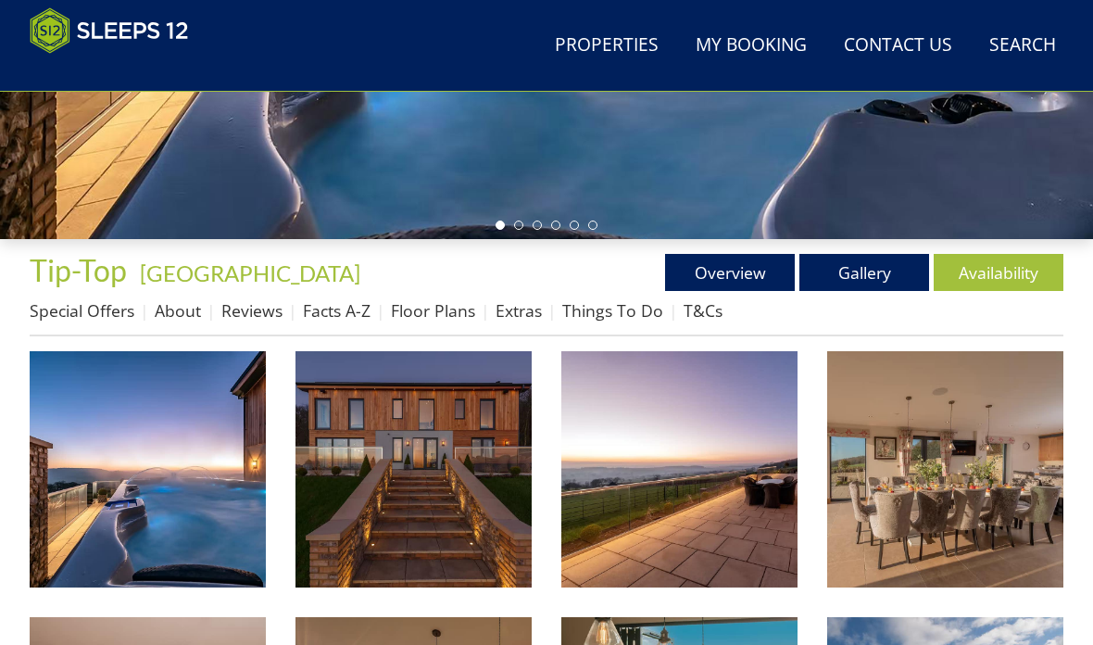
scroll to position [506, 0]
click at [175, 503] on img at bounding box center [148, 469] width 236 height 236
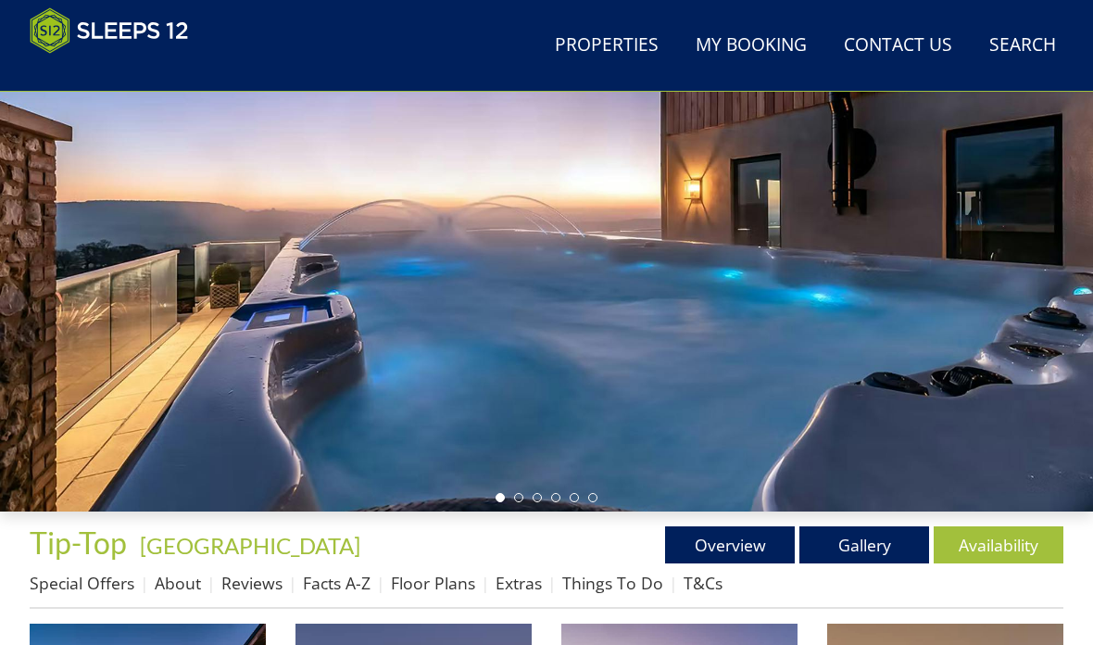
scroll to position [233, 0]
click at [758, 538] on link "Overview" at bounding box center [730, 544] width 130 height 37
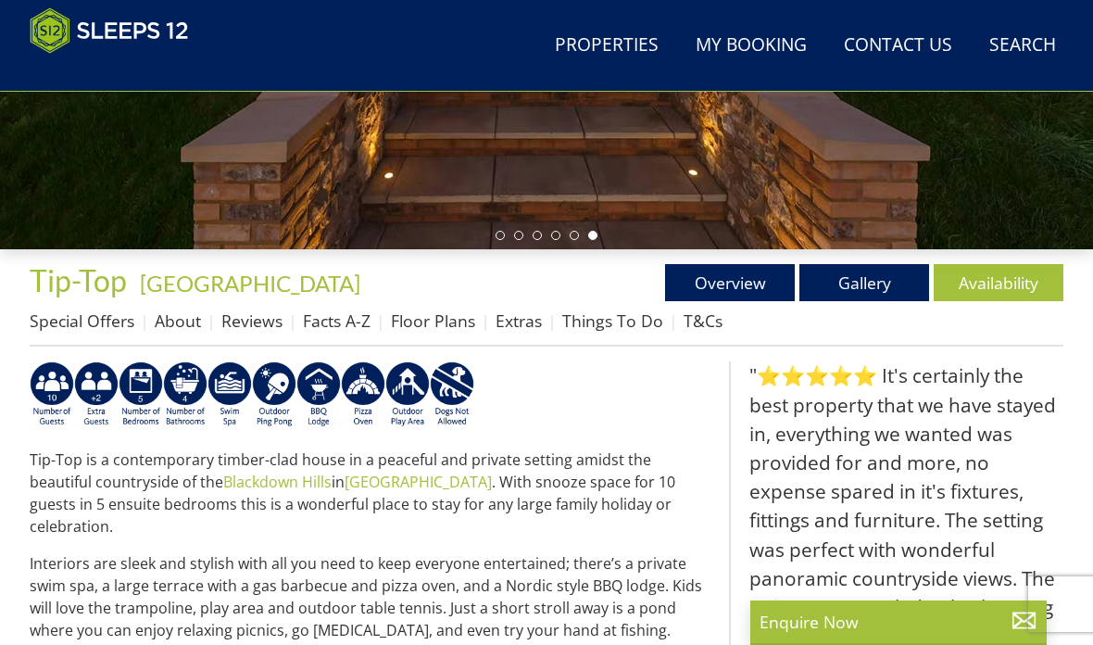
scroll to position [493, 0]
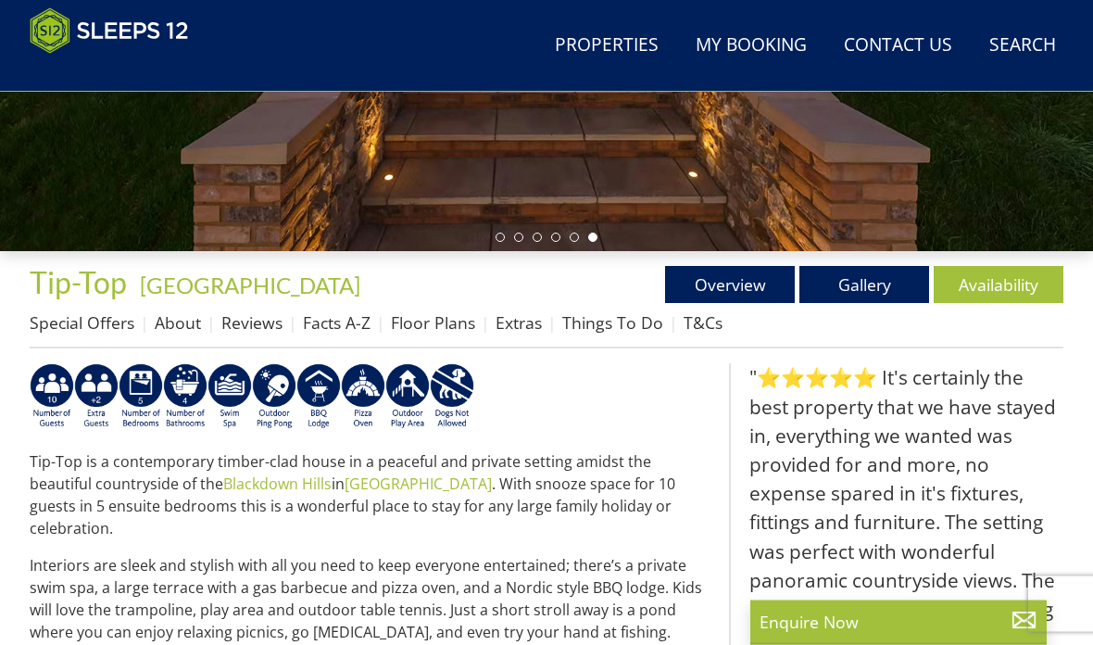
click at [439, 321] on link "Floor Plans" at bounding box center [433, 323] width 84 height 22
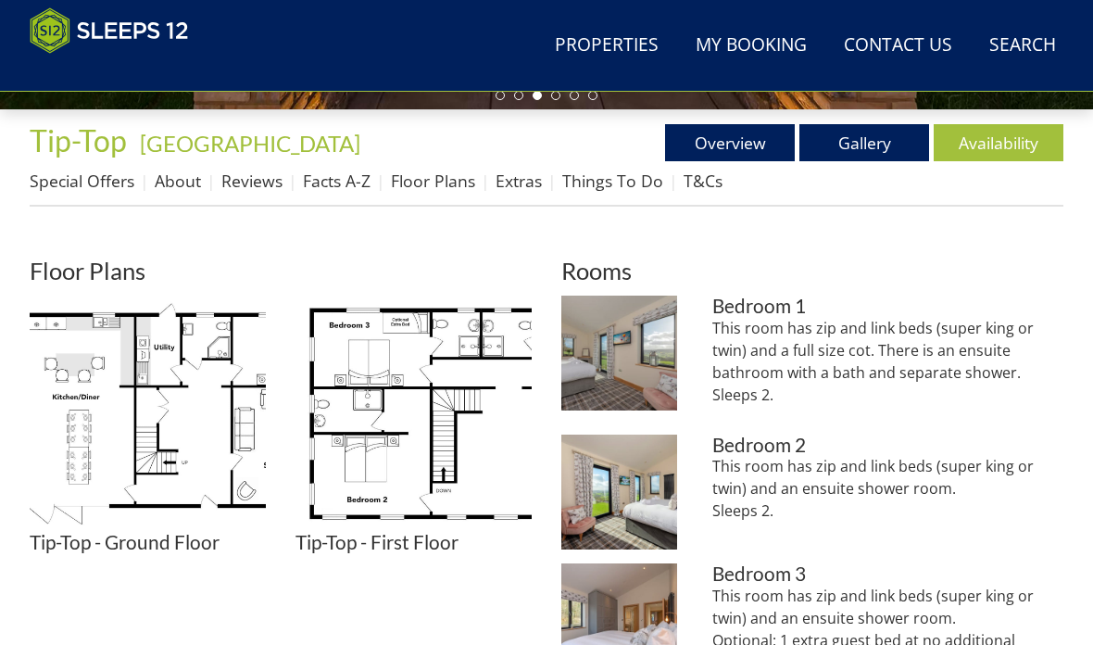
scroll to position [663, 0]
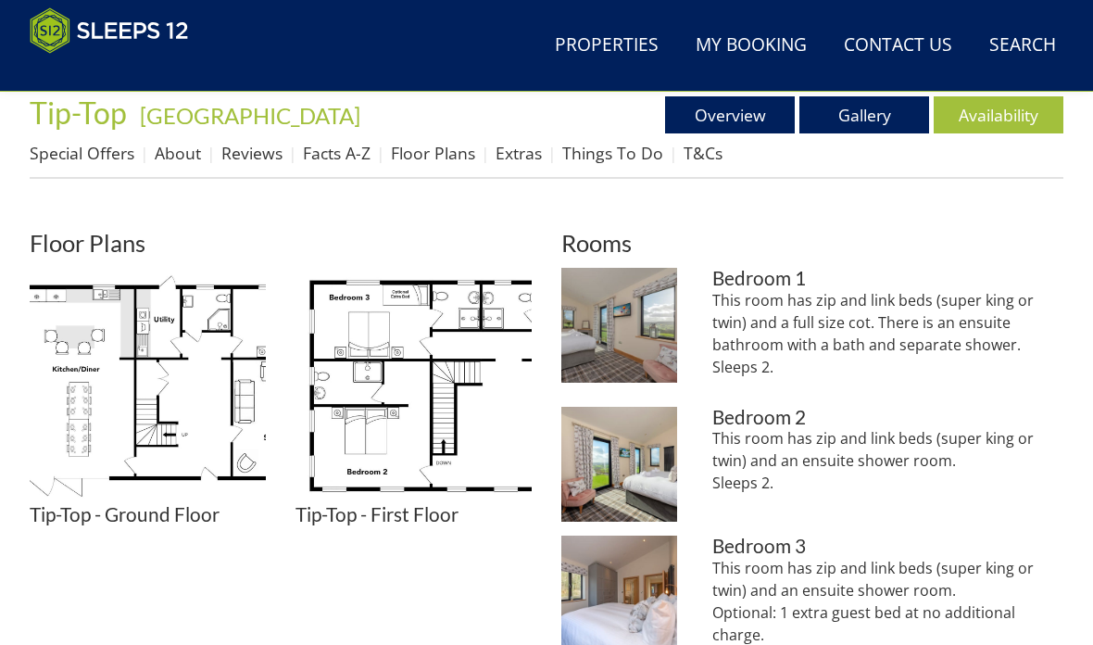
click at [157, 409] on img at bounding box center [148, 386] width 236 height 236
click at [387, 402] on img at bounding box center [413, 386] width 236 height 236
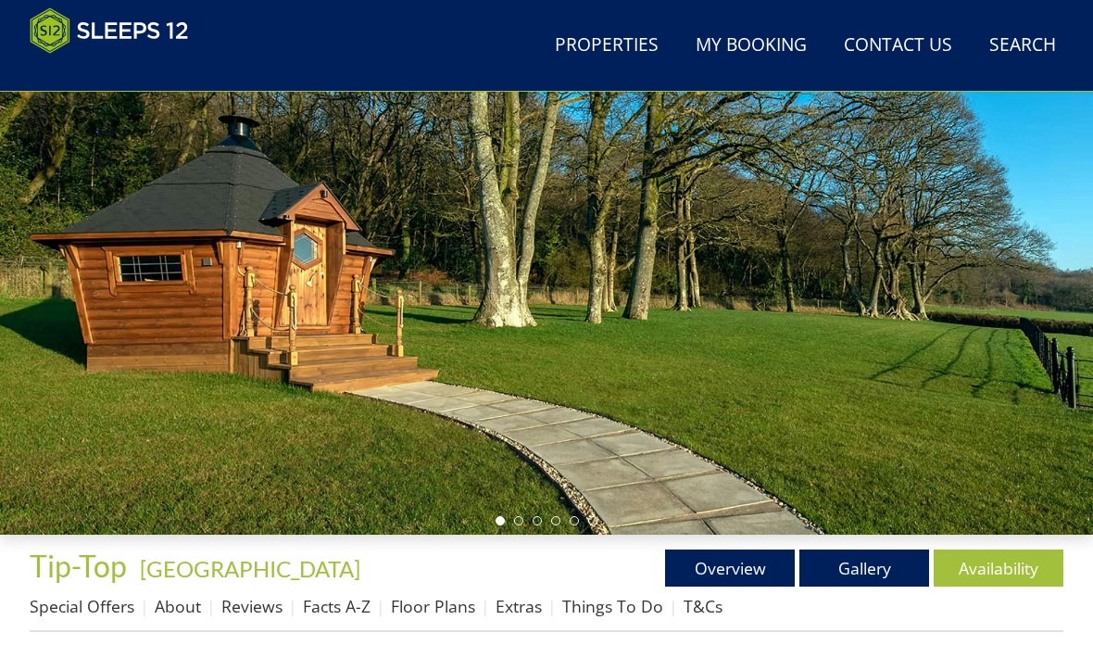
scroll to position [0, 0]
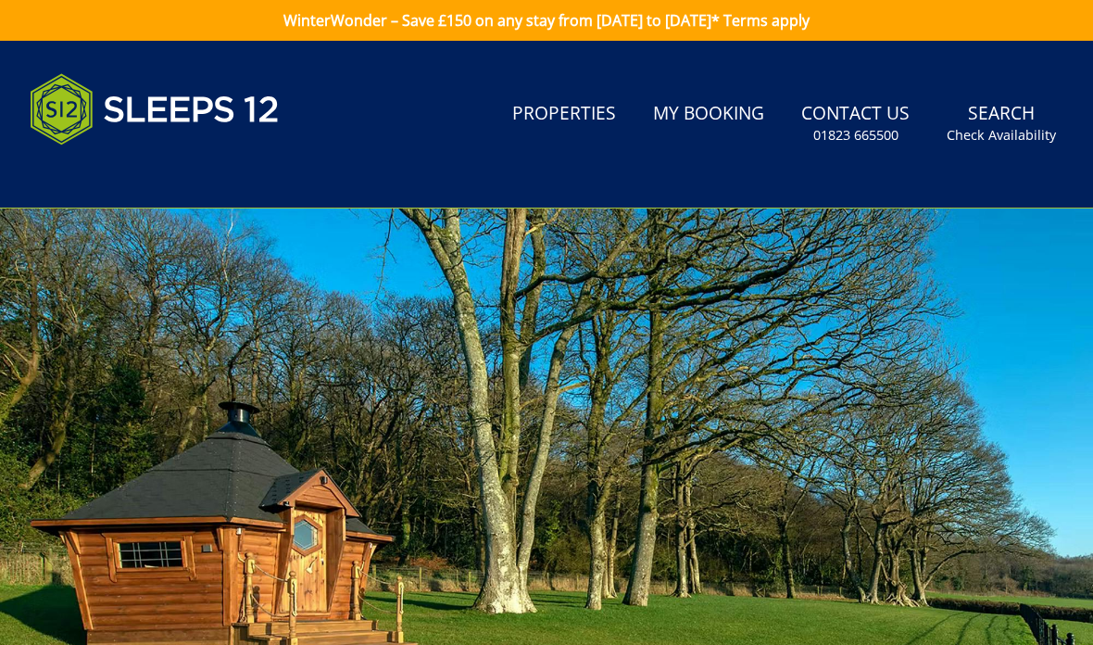
click at [581, 115] on link "Properties" at bounding box center [564, 115] width 119 height 42
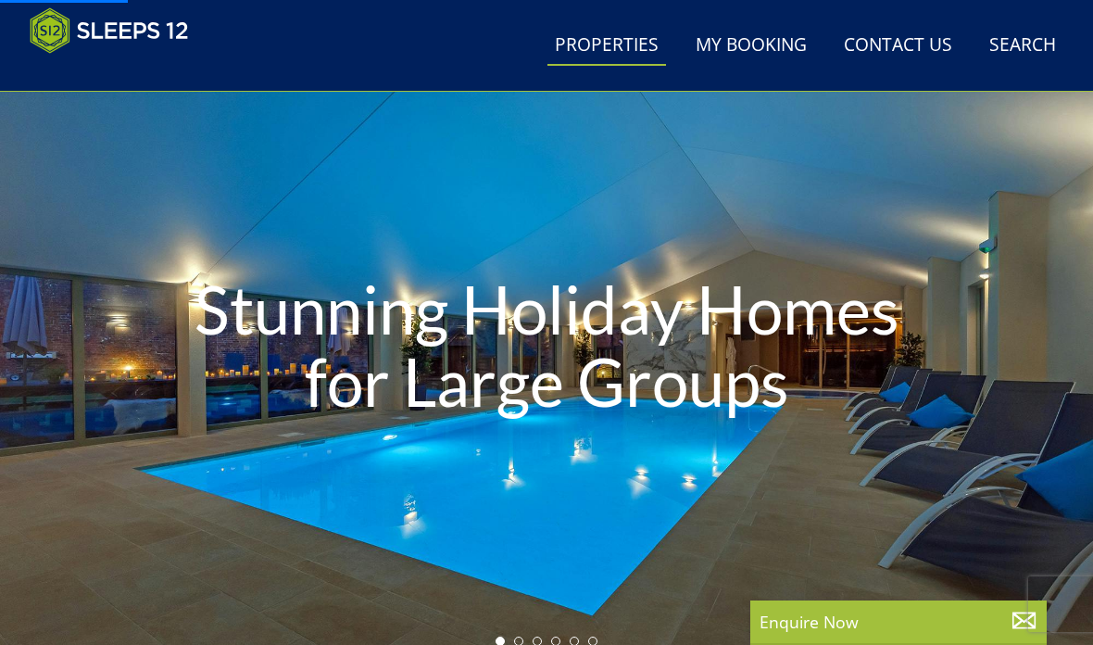
scroll to position [106, 0]
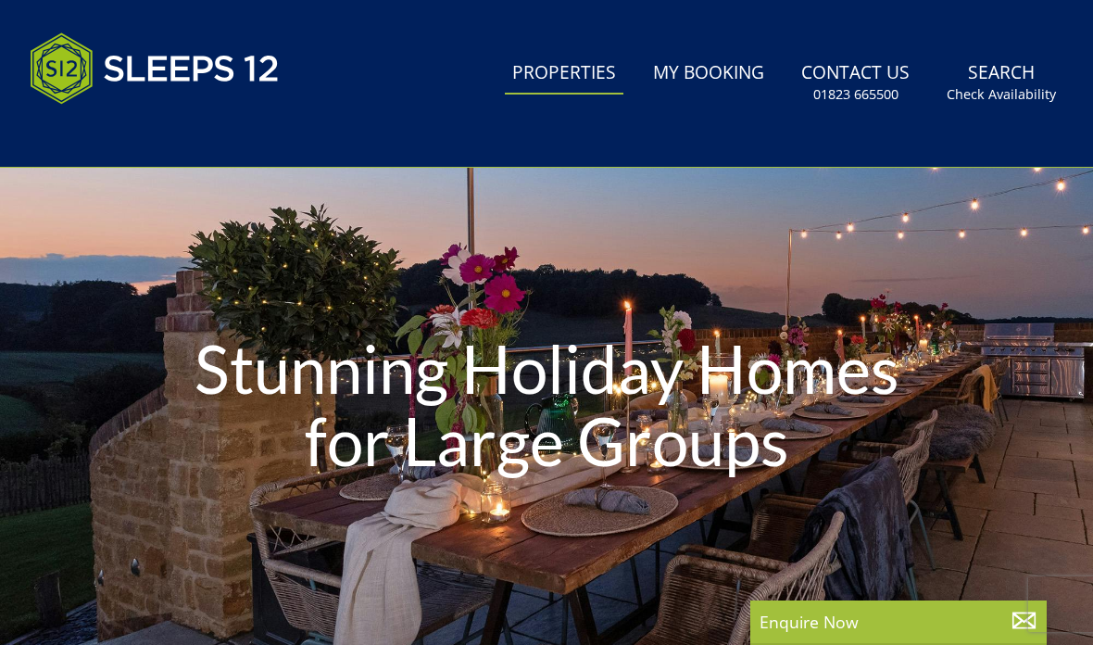
click at [989, 77] on link "Search Check Availability" at bounding box center [1001, 83] width 124 height 60
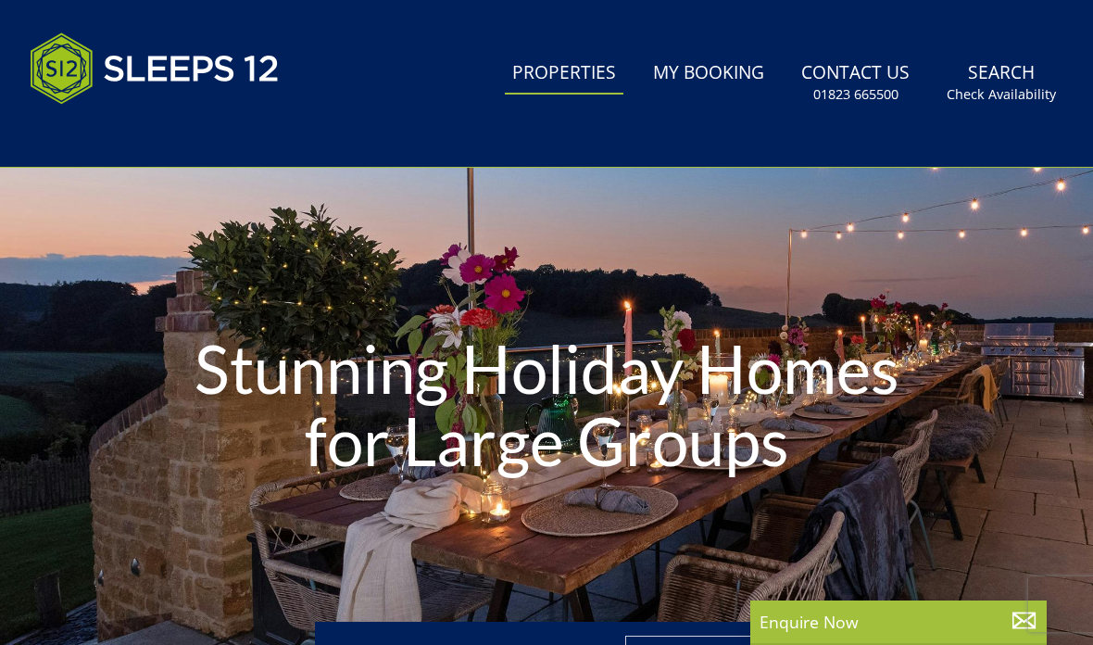
click at [1011, 90] on small "Check Availability" at bounding box center [1000, 94] width 109 height 19
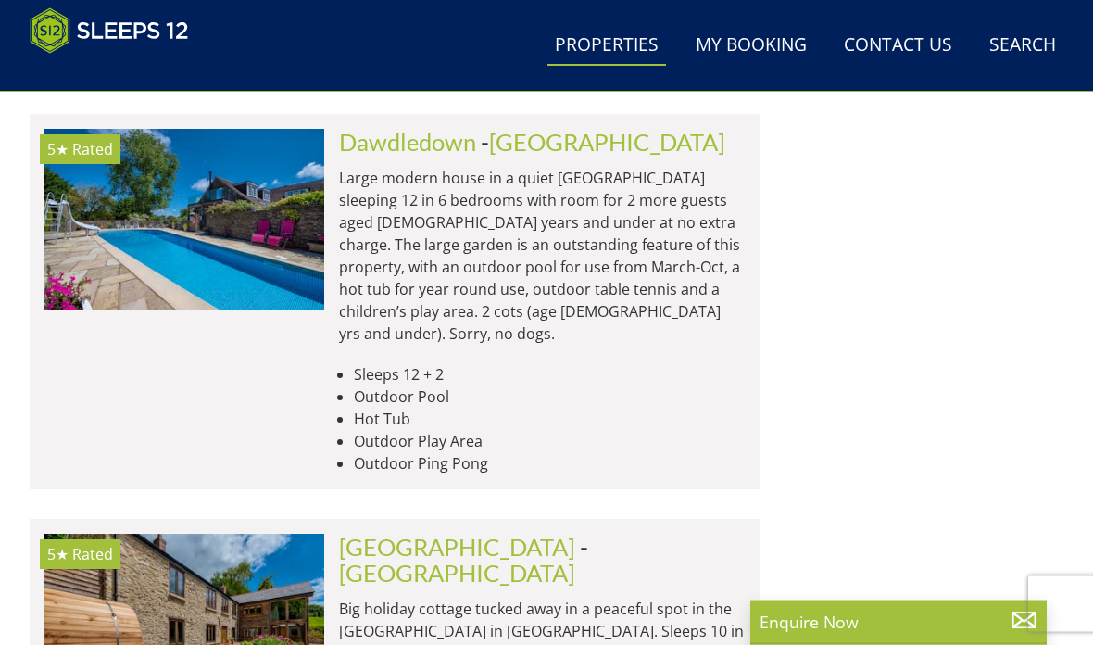
scroll to position [3808, 0]
click at [560, 558] on link "[GEOGRAPHIC_DATA]" at bounding box center [457, 572] width 236 height 28
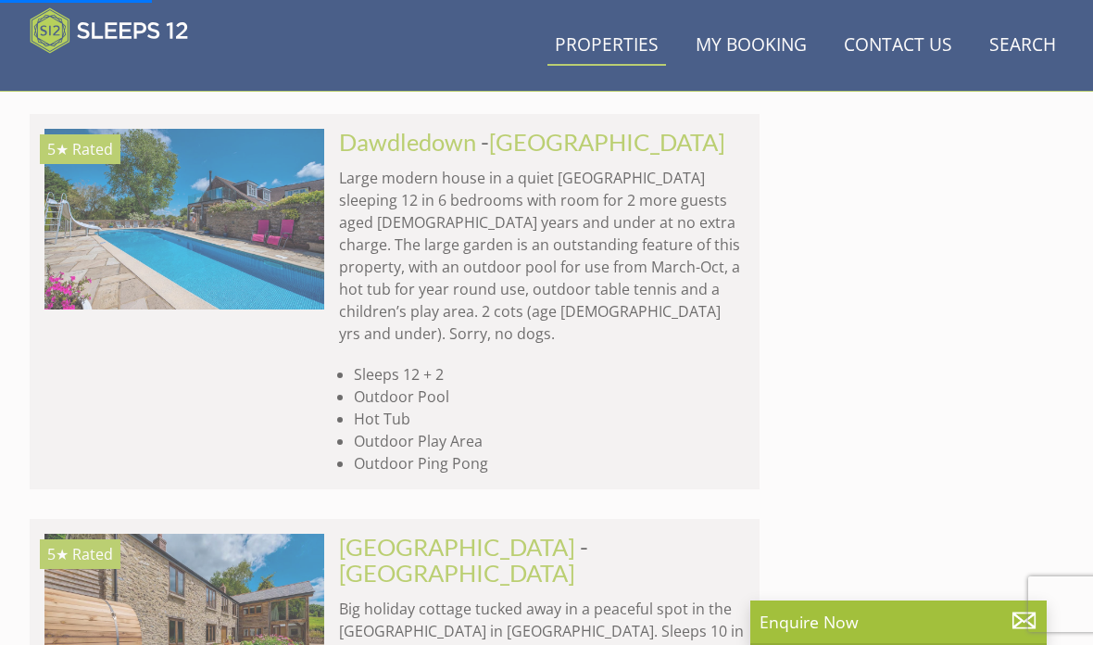
click at [471, 532] on link "[GEOGRAPHIC_DATA]" at bounding box center [457, 546] width 236 height 28
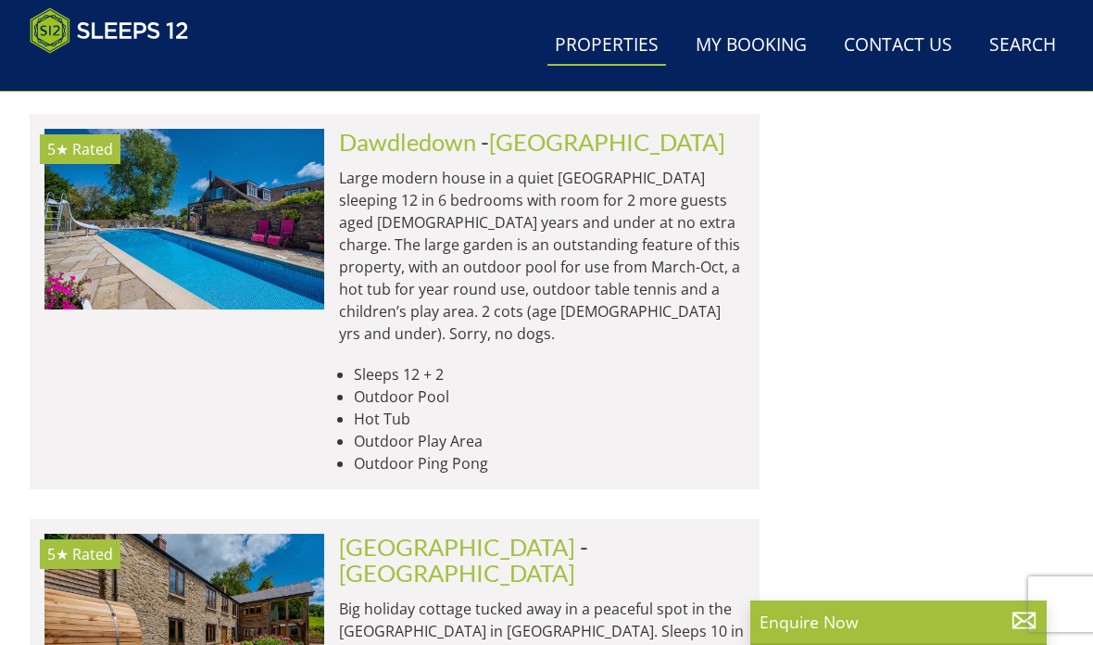
scroll to position [0, 1960]
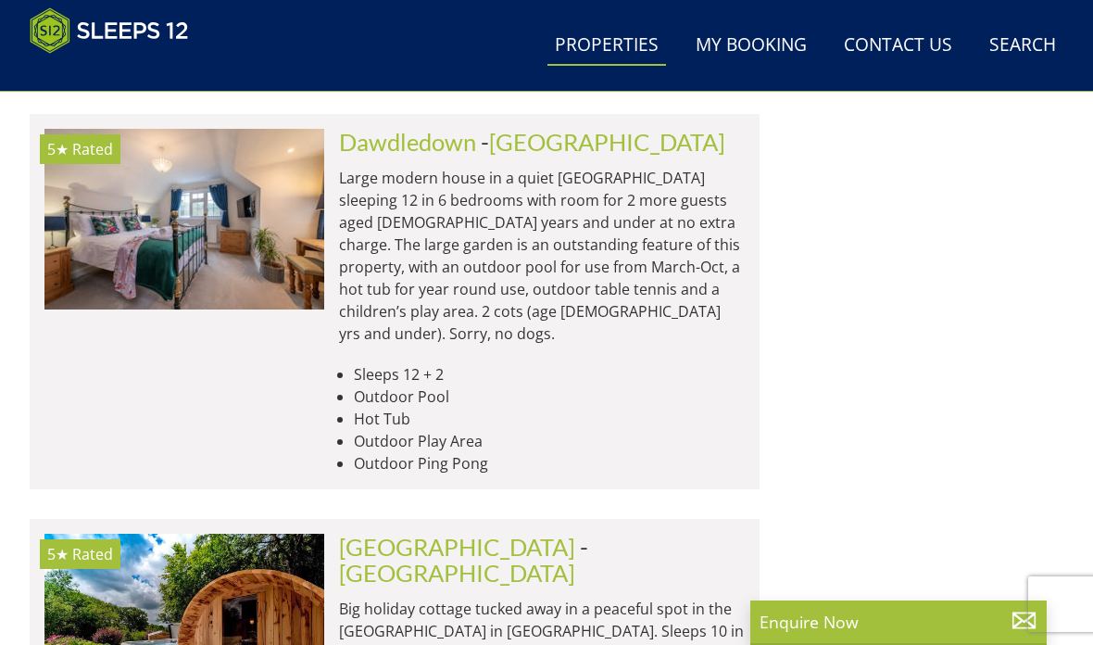
click at [396, 532] on link "[GEOGRAPHIC_DATA]" at bounding box center [457, 546] width 236 height 28
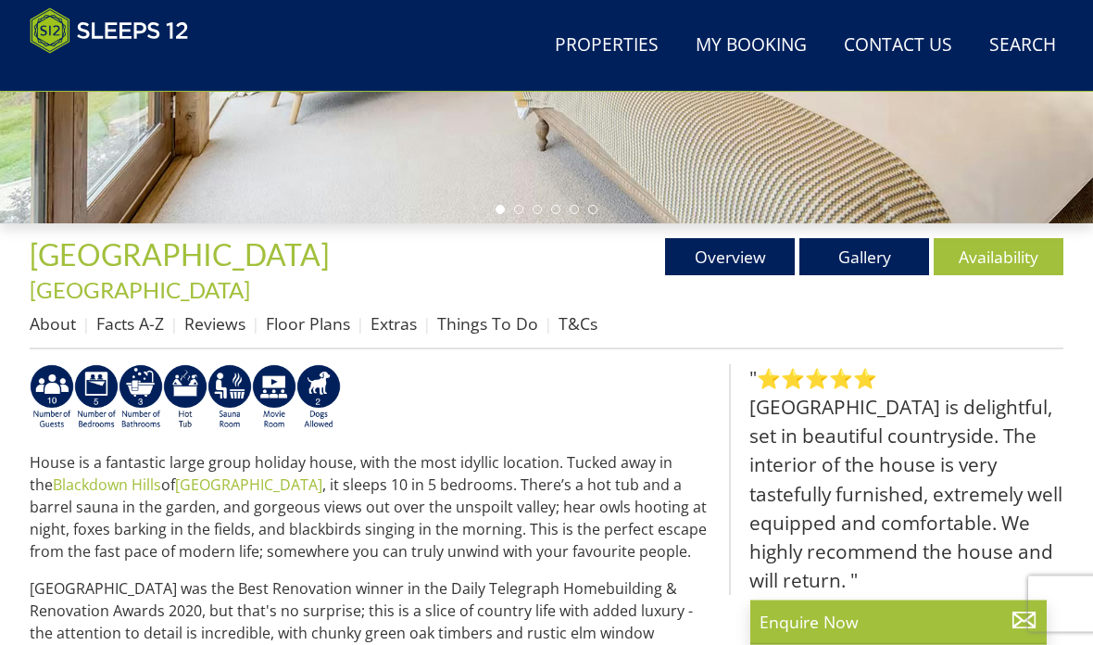
scroll to position [522, 0]
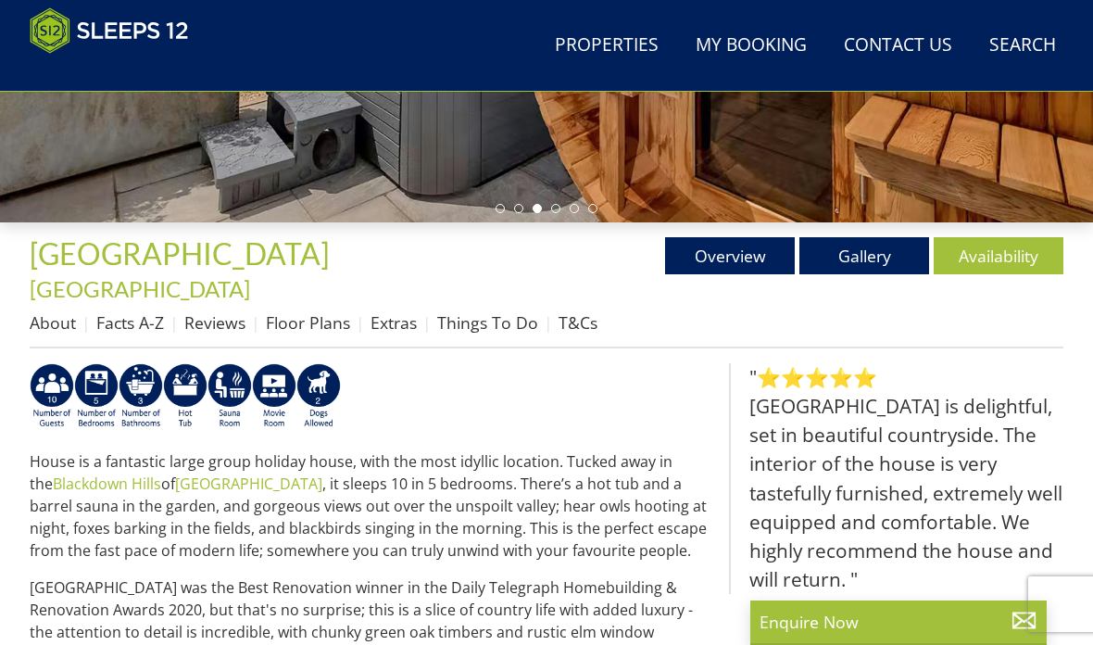
click at [303, 311] on link "Floor Plans" at bounding box center [308, 322] width 84 height 22
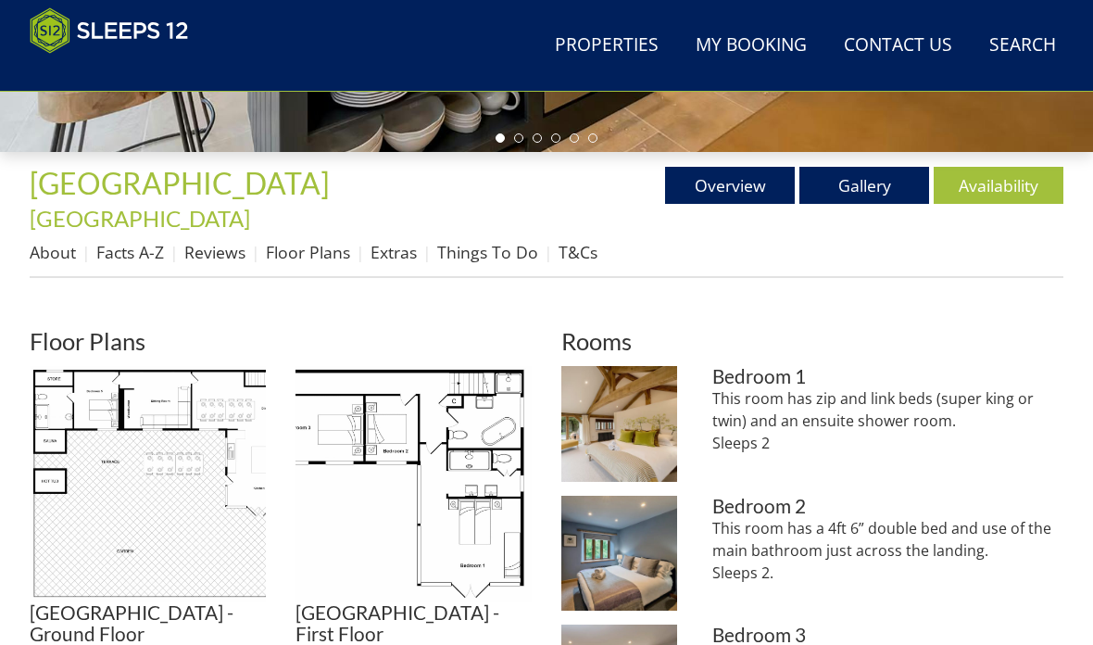
scroll to position [595, 0]
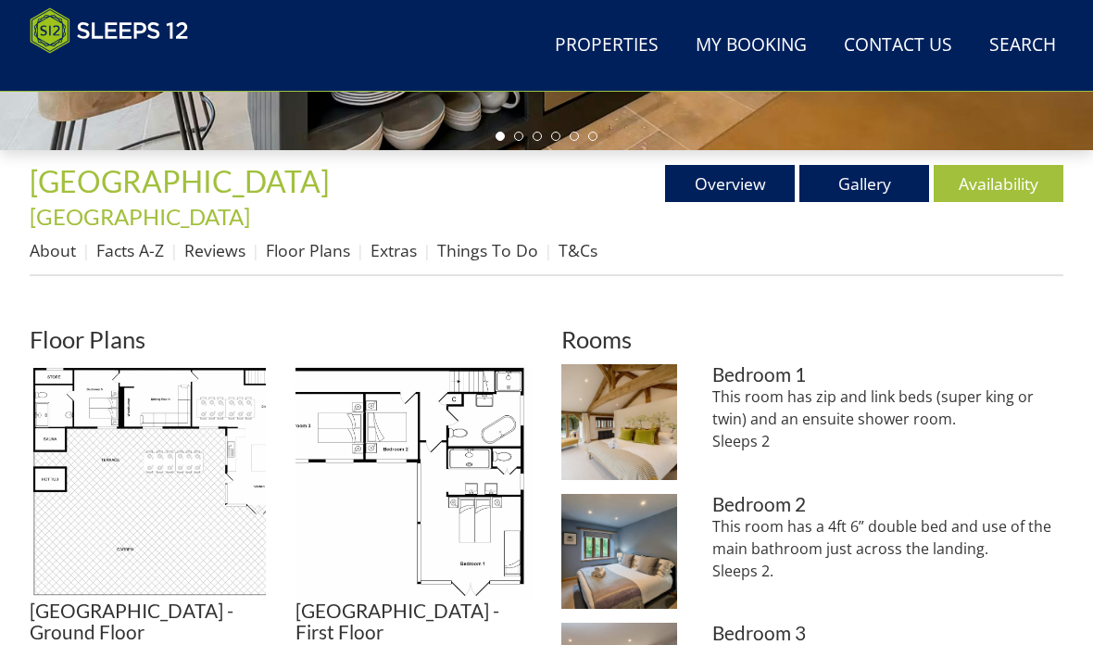
click at [157, 407] on img at bounding box center [148, 482] width 236 height 236
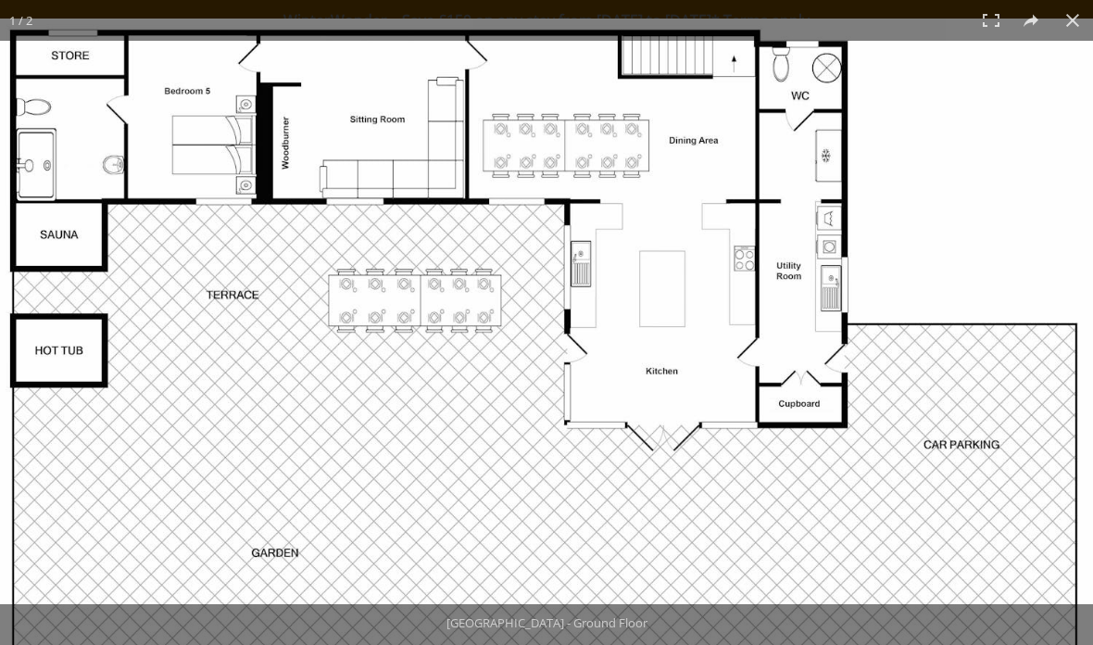
scroll to position [595, 0]
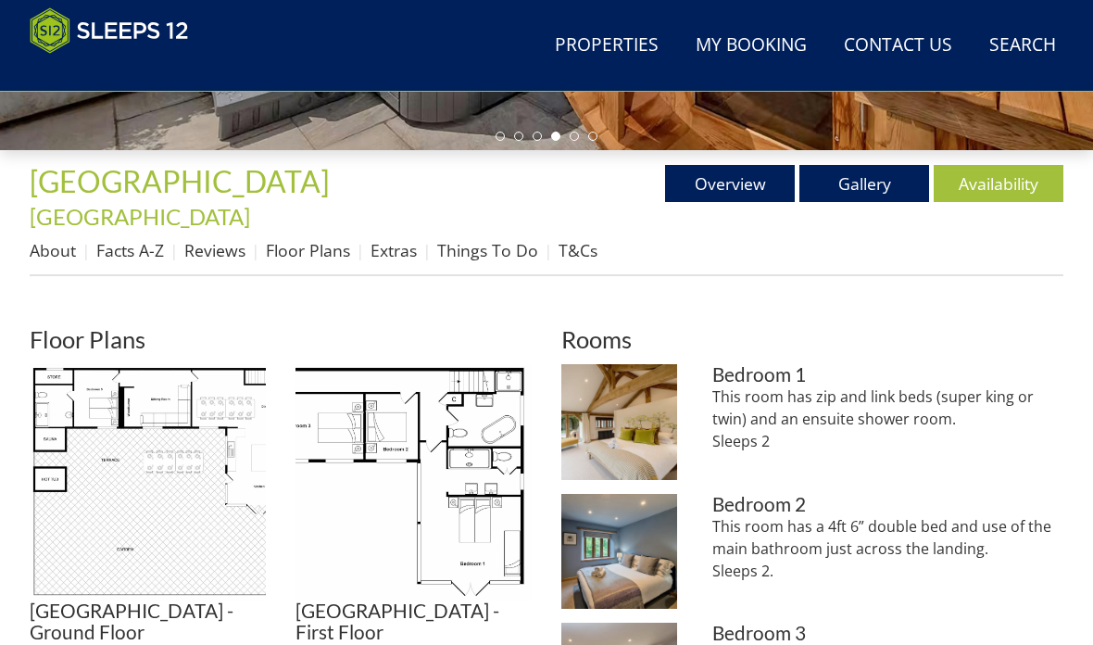
click at [424, 427] on img at bounding box center [413, 482] width 236 height 236
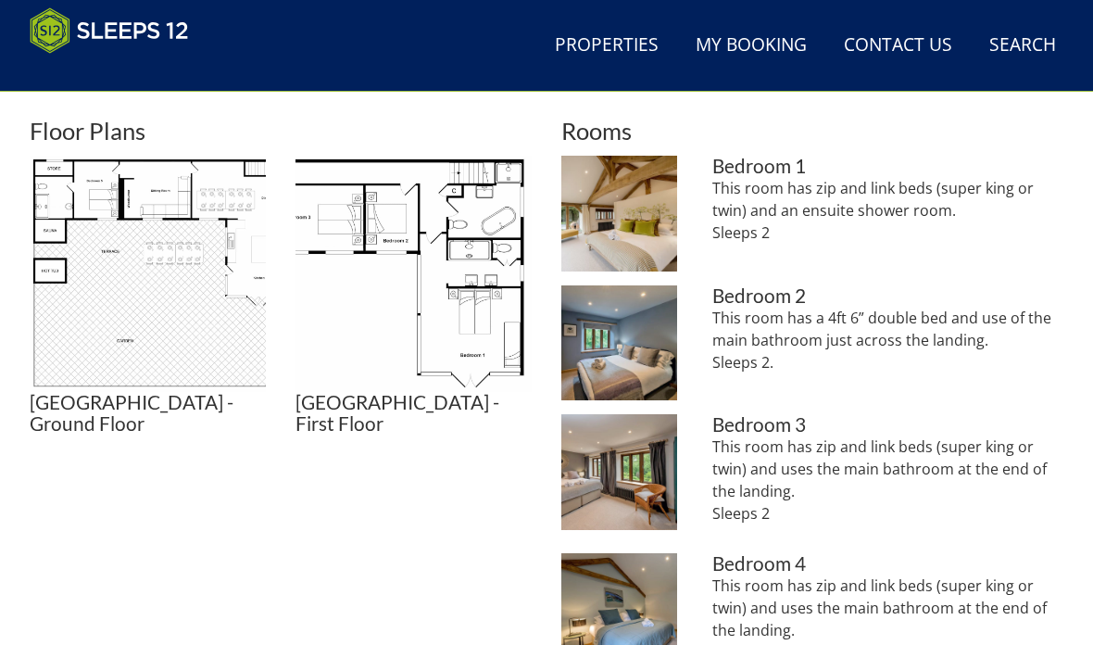
click at [741, 208] on p "This room has zip and link beds (super king or twin) and an ensuite shower room…" at bounding box center [887, 211] width 351 height 67
click at [641, 192] on img at bounding box center [619, 214] width 116 height 116
click at [649, 300] on img at bounding box center [619, 343] width 116 height 116
click at [604, 432] on img at bounding box center [619, 472] width 116 height 116
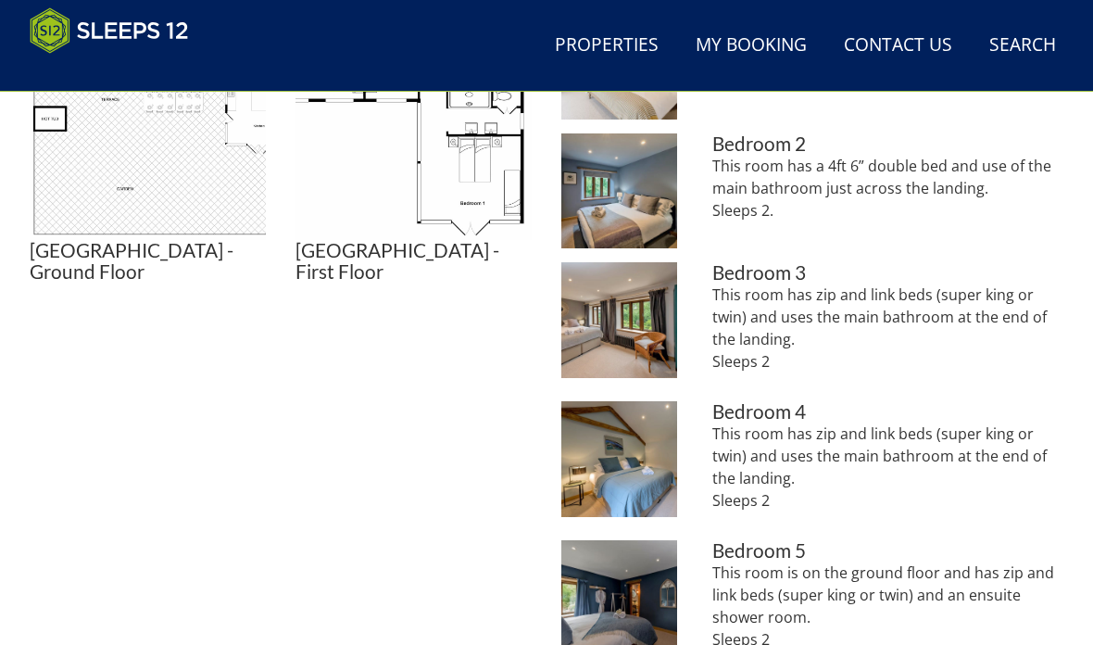
scroll to position [955, 0]
click at [607, 434] on img at bounding box center [619, 459] width 116 height 116
click at [625, 581] on img at bounding box center [619, 598] width 116 height 116
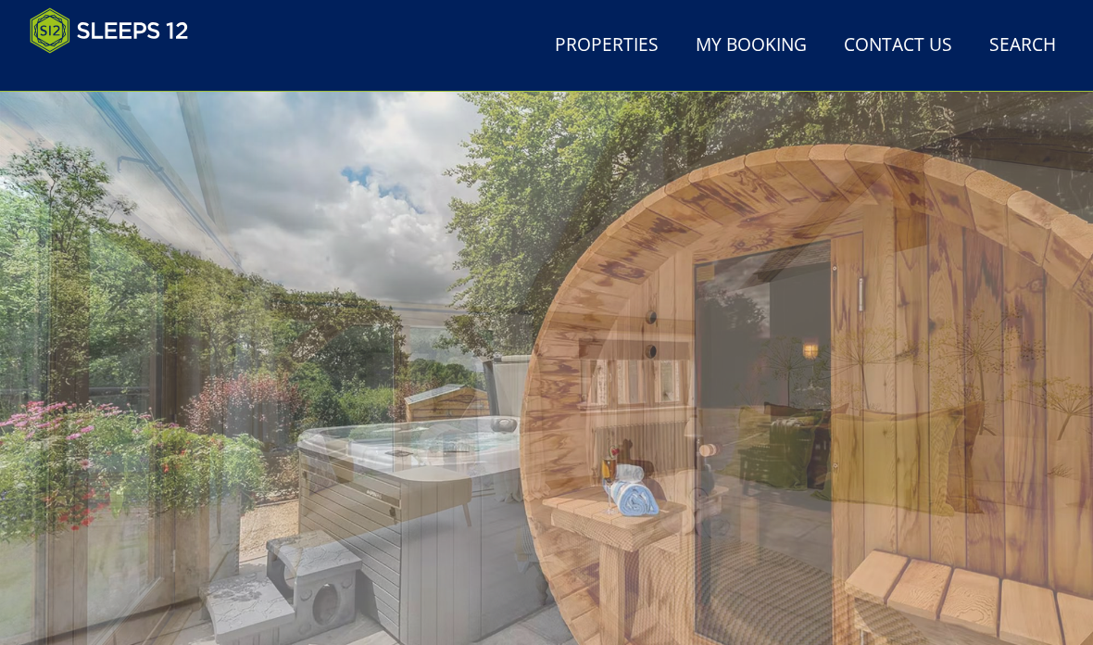
scroll to position [66, 0]
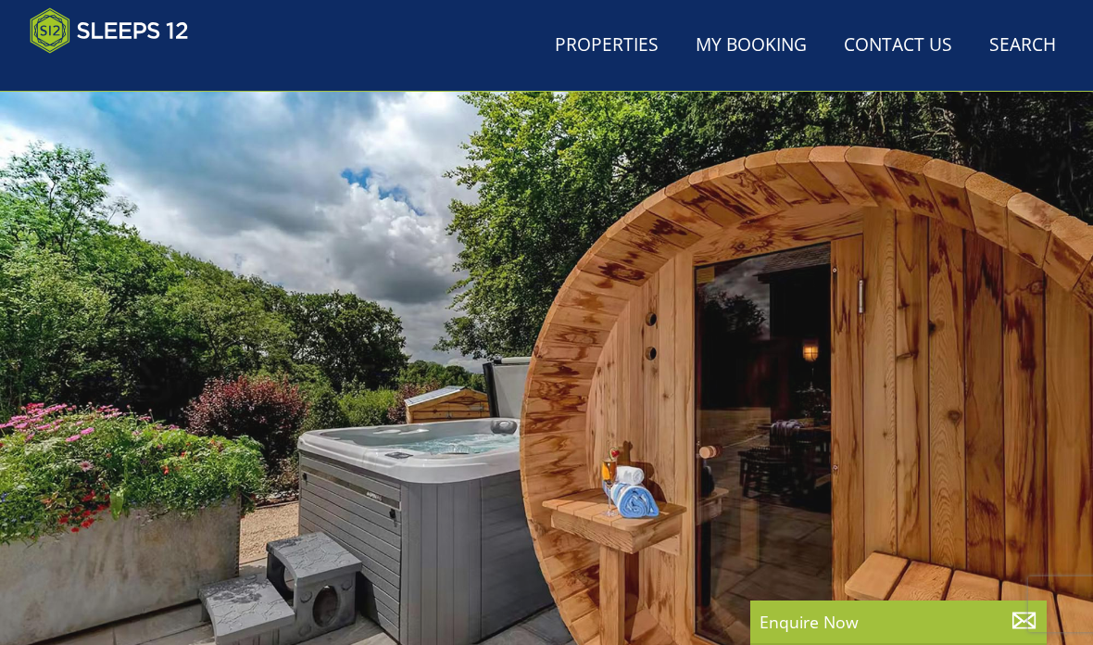
scroll to position [522, 0]
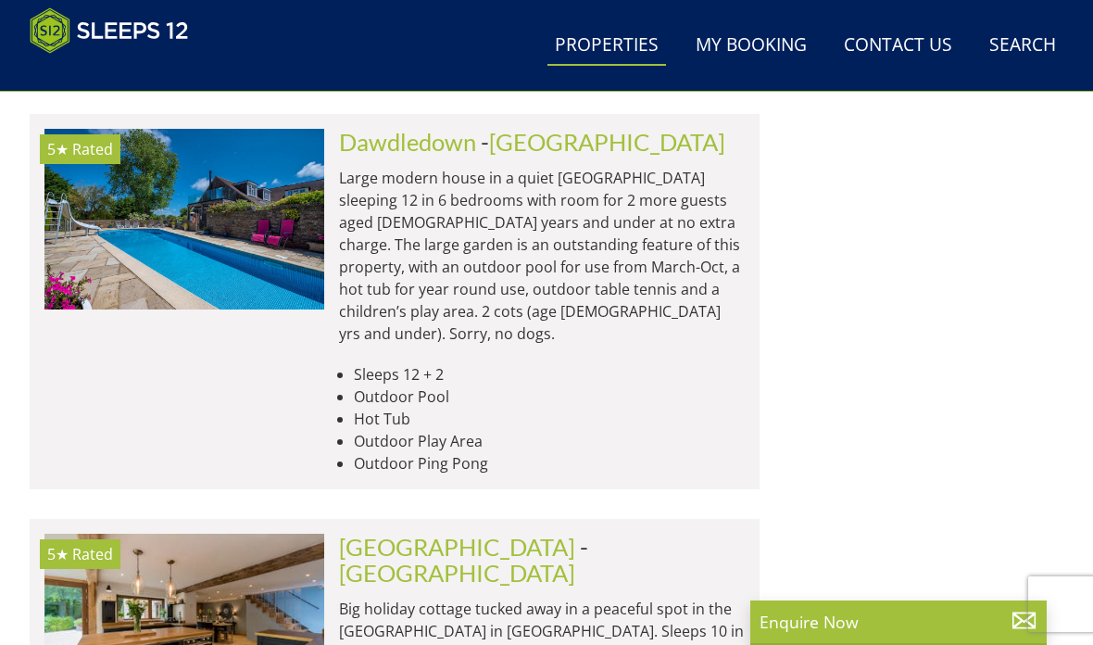
scroll to position [0, 3361]
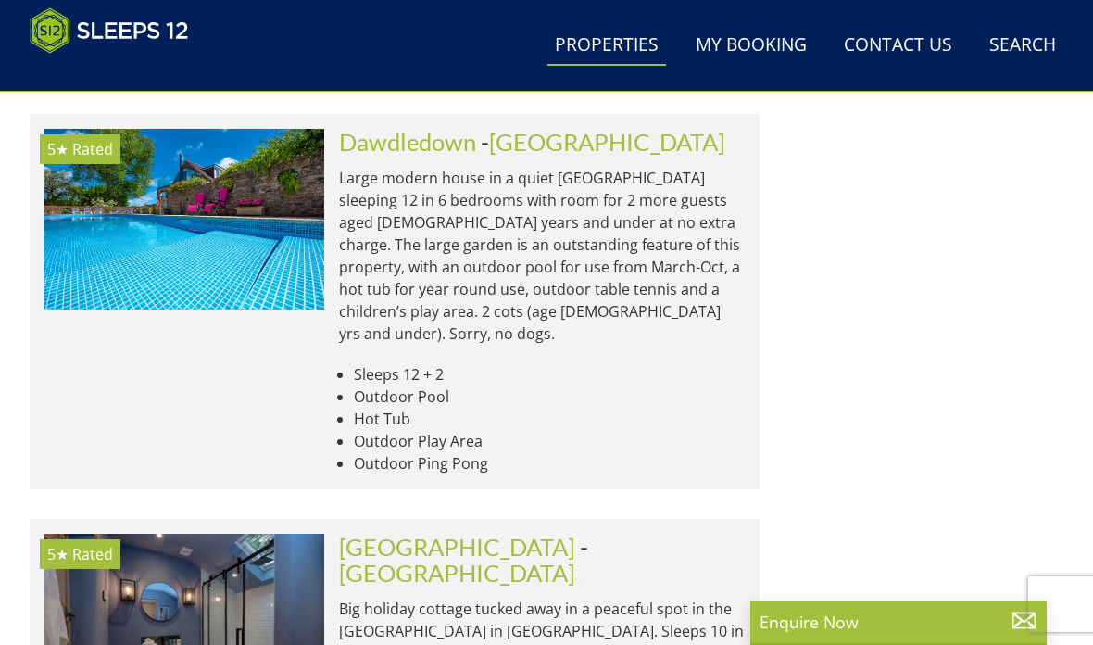
scroll to position [3809, 0]
click at [423, 532] on link "[GEOGRAPHIC_DATA]" at bounding box center [457, 546] width 236 height 28
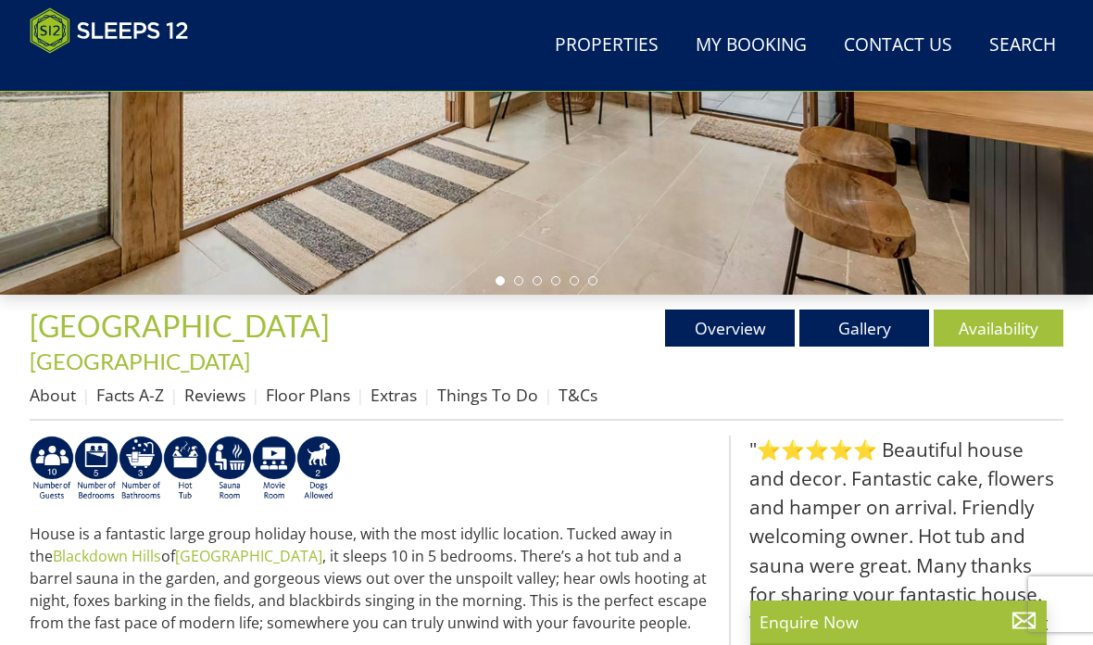
scroll to position [464, 0]
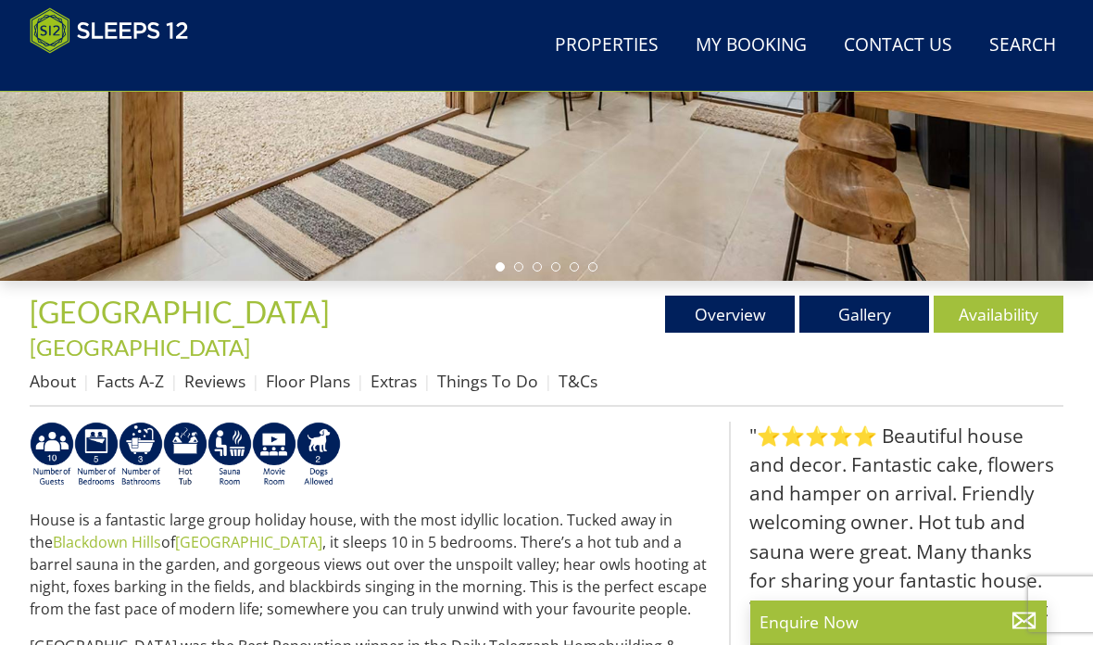
click at [1006, 323] on link "Availability" at bounding box center [998, 313] width 130 height 37
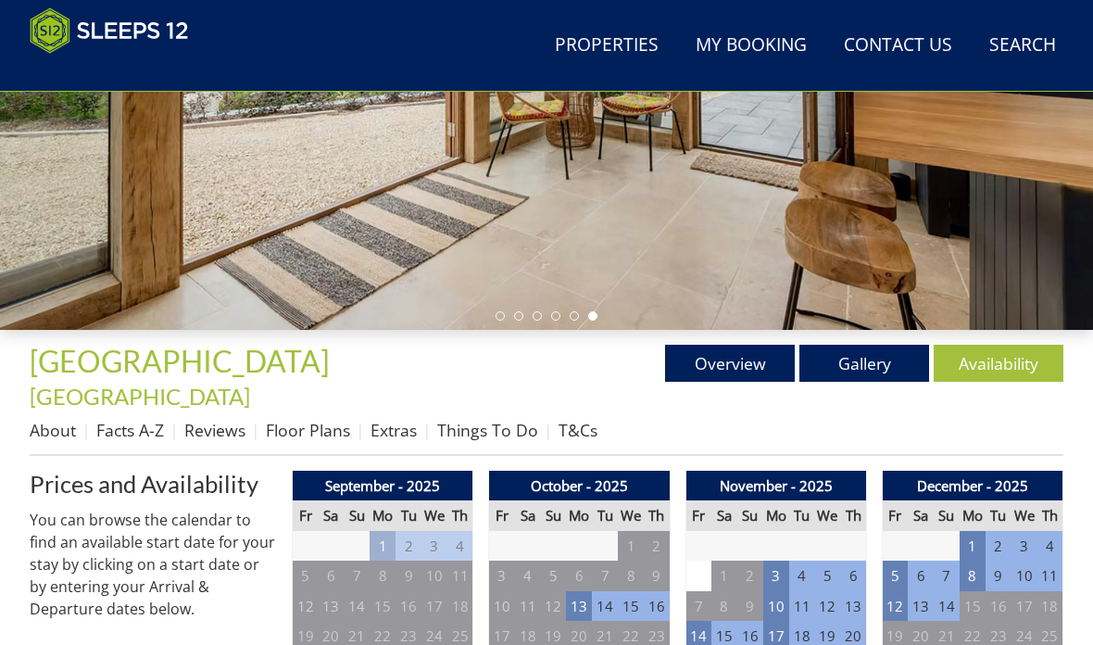
scroll to position [415, 0]
click at [707, 620] on td "14" at bounding box center [698, 635] width 26 height 31
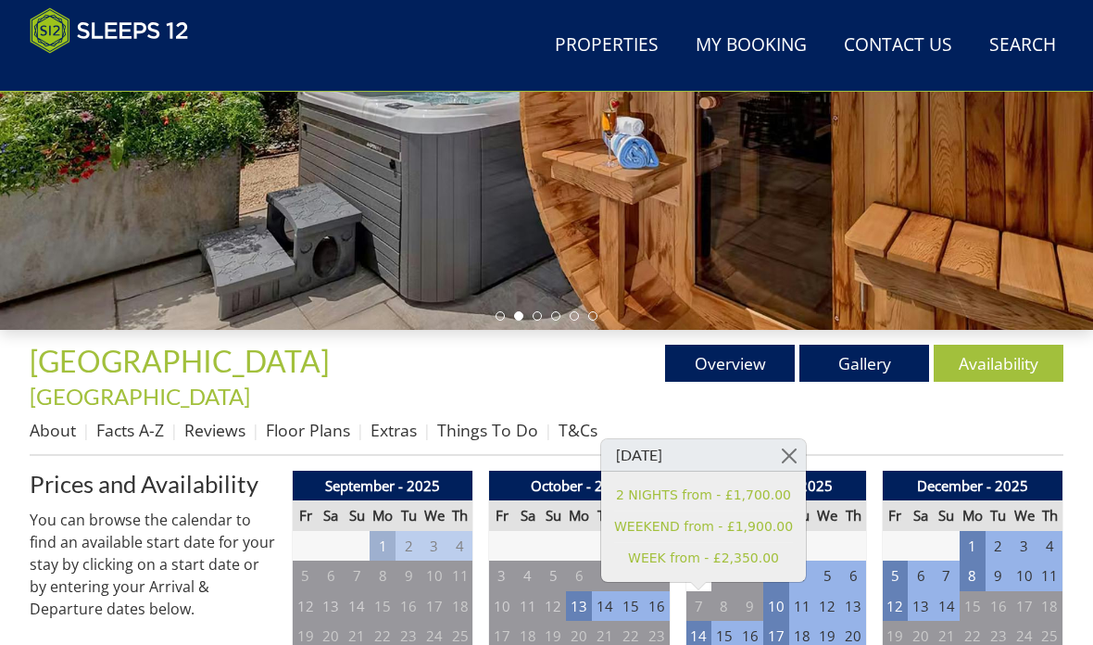
scroll to position [489, 0]
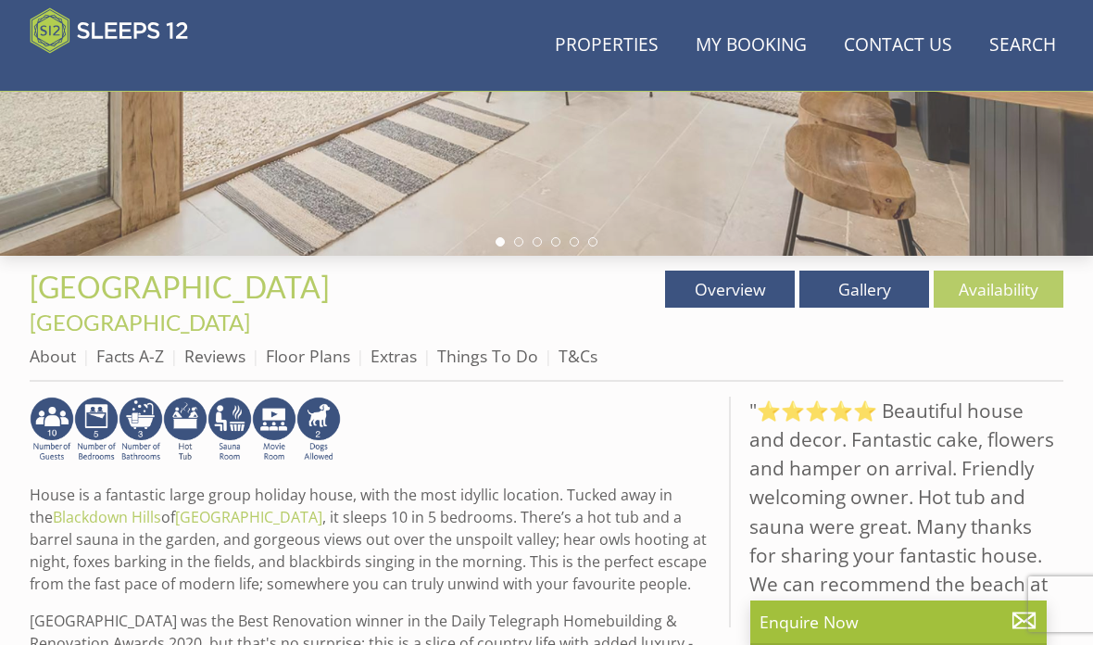
scroll to position [464, 0]
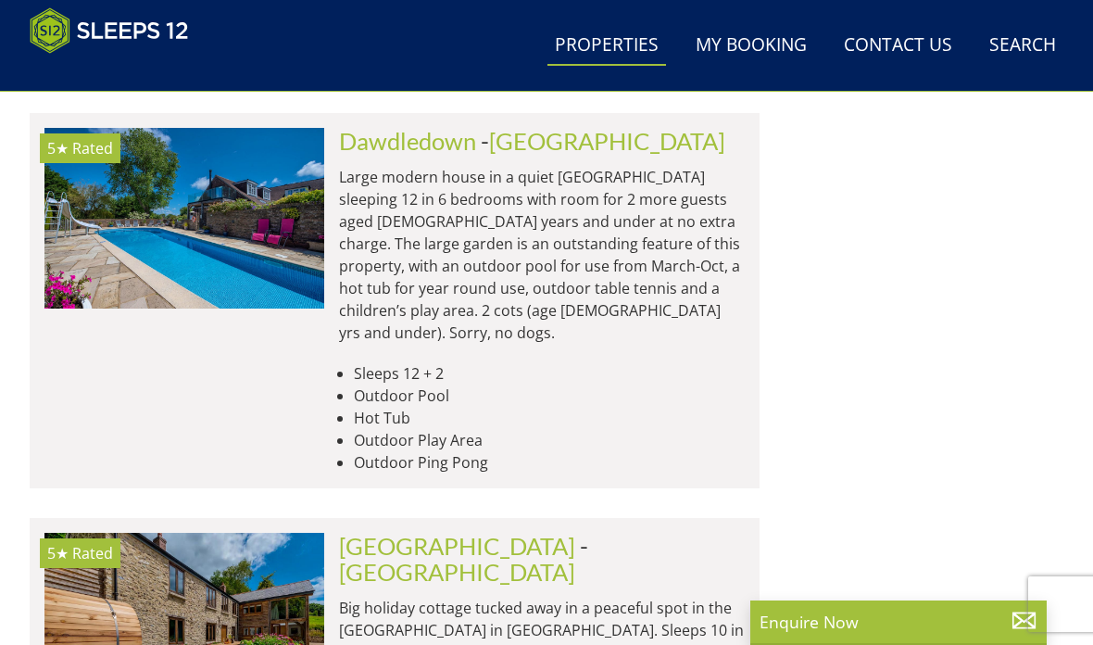
scroll to position [0, 10081]
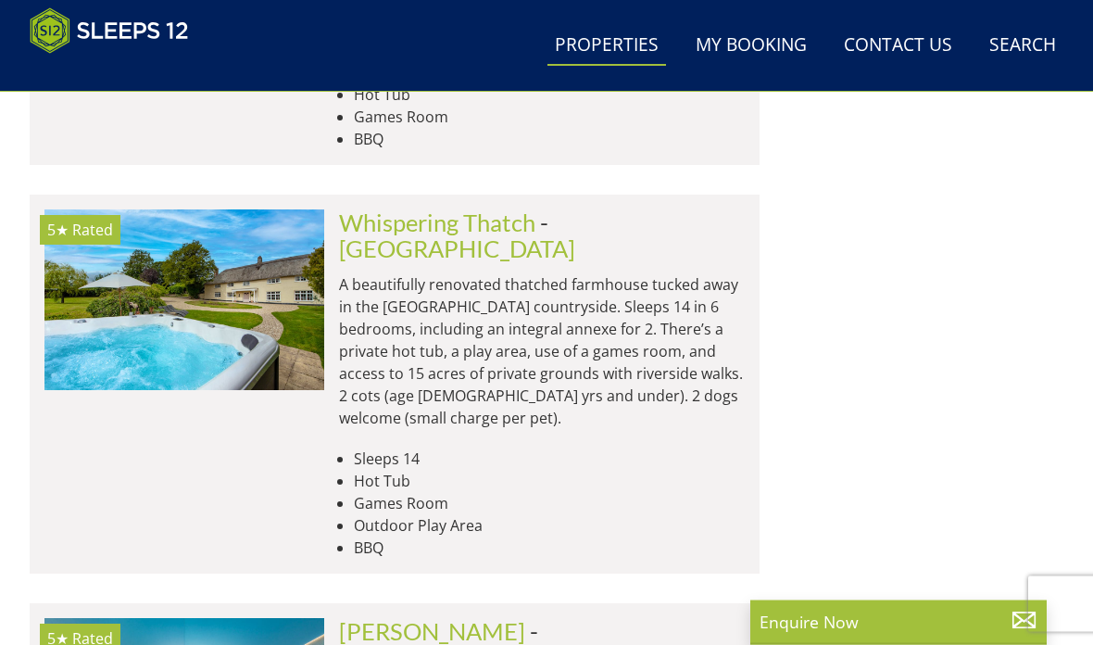
scroll to position [9507, 0]
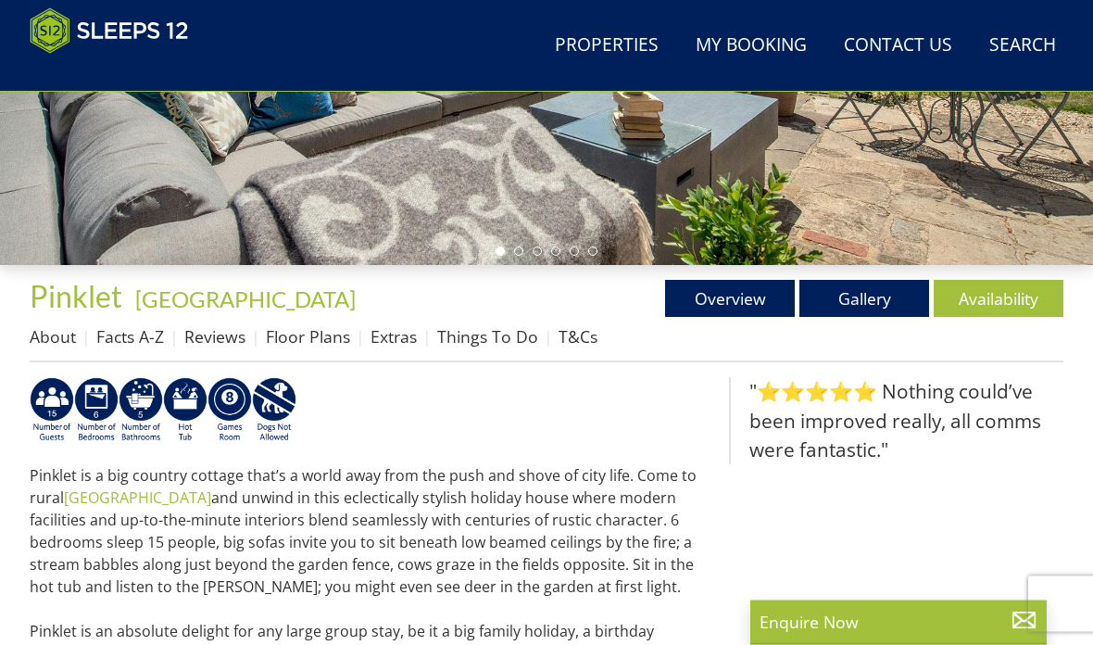
scroll to position [566, 0]
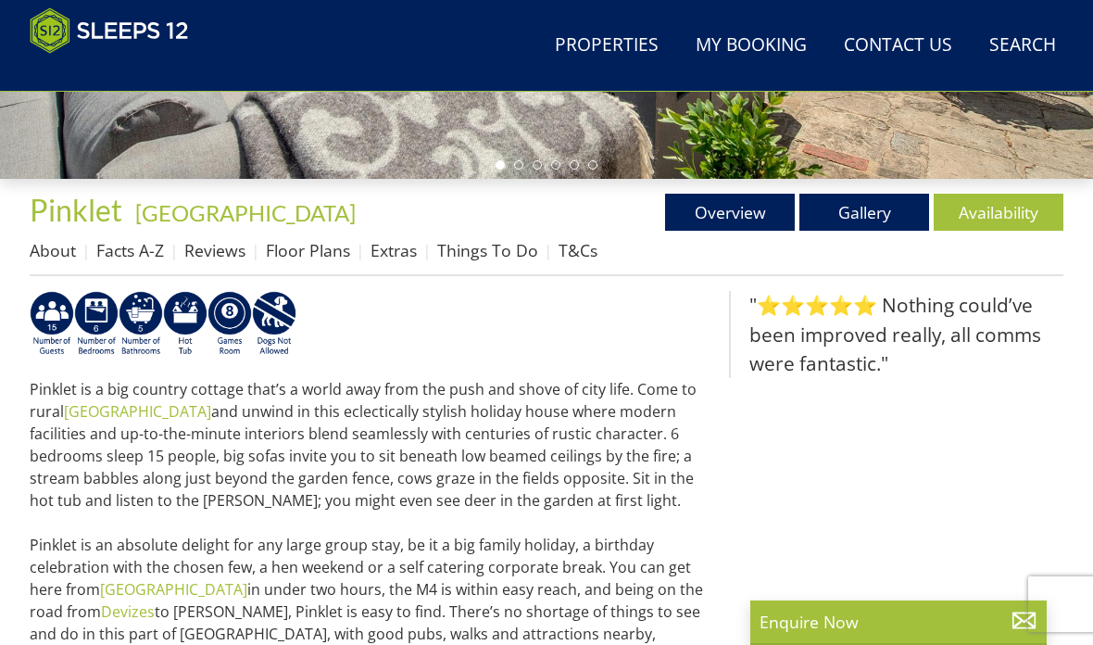
click at [989, 213] on link "Availability" at bounding box center [998, 212] width 130 height 37
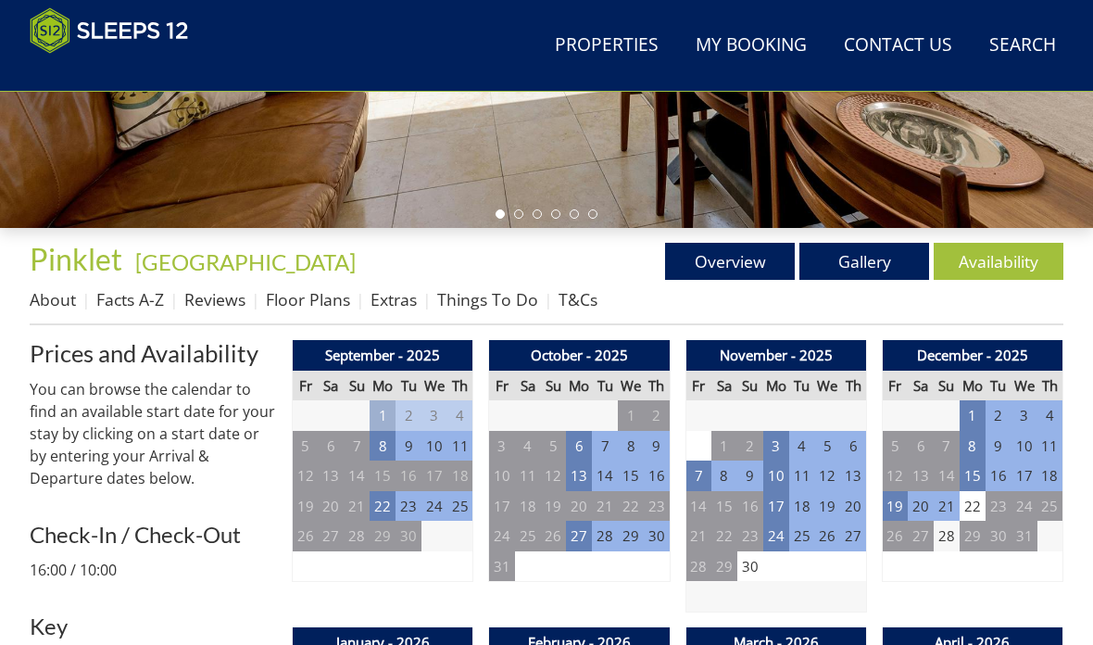
scroll to position [517, 0]
click at [693, 476] on td "7" at bounding box center [698, 475] width 26 height 31
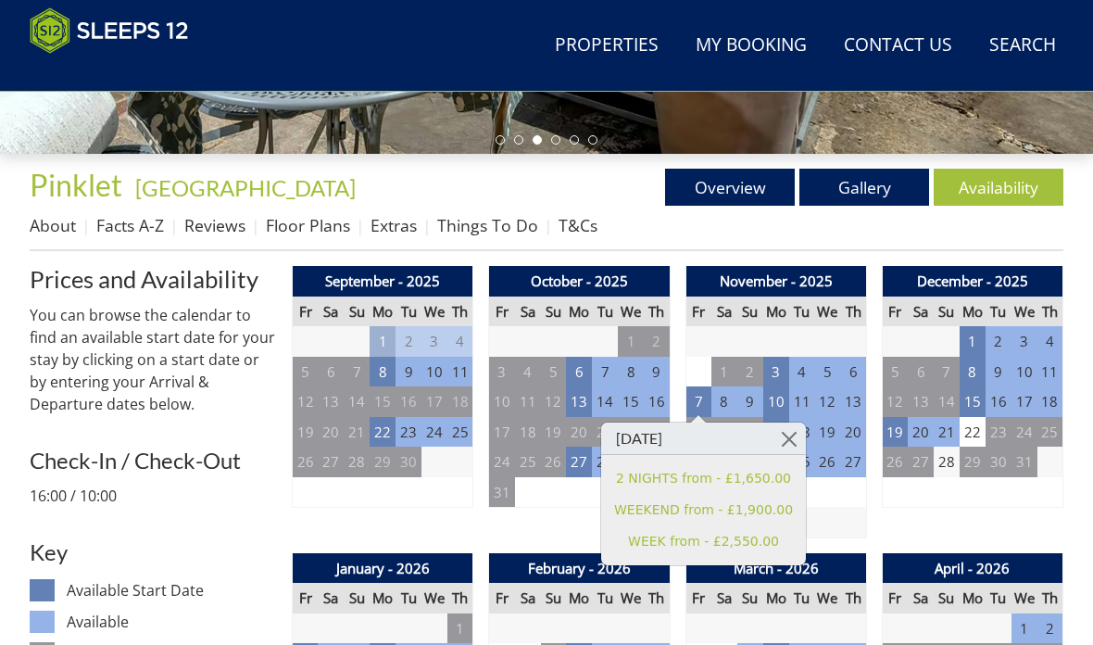
scroll to position [590, 0]
